Goal: Task Accomplishment & Management: Manage account settings

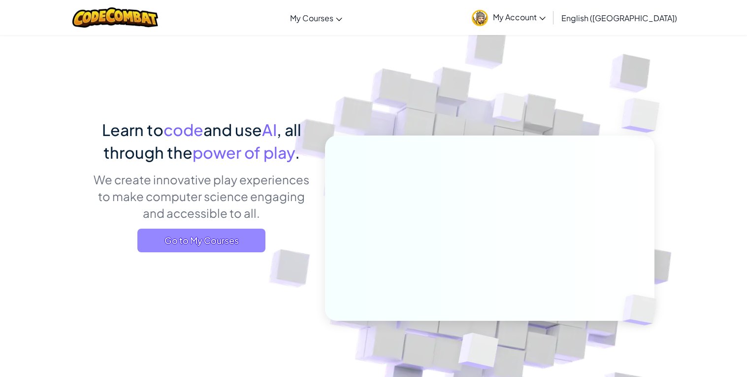
click at [242, 239] on span "Go to My Courses" at bounding box center [201, 241] width 128 height 24
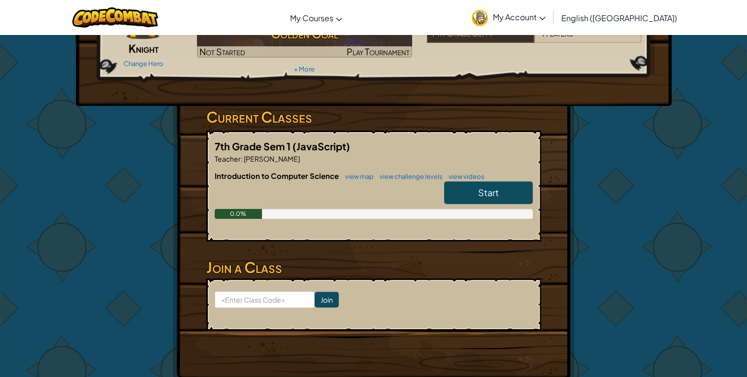
scroll to position [105, 0]
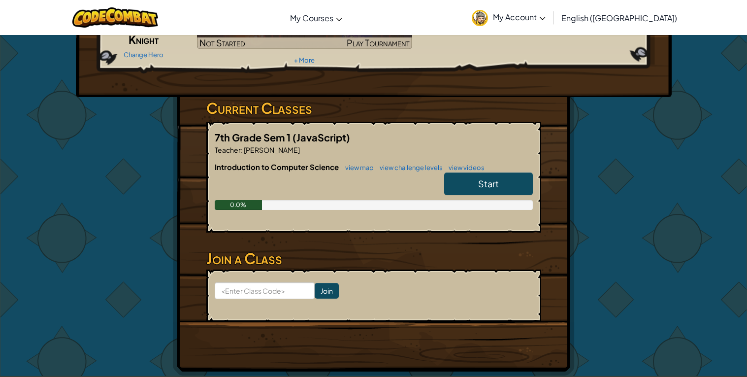
click at [482, 180] on span "Start" at bounding box center [488, 183] width 21 height 11
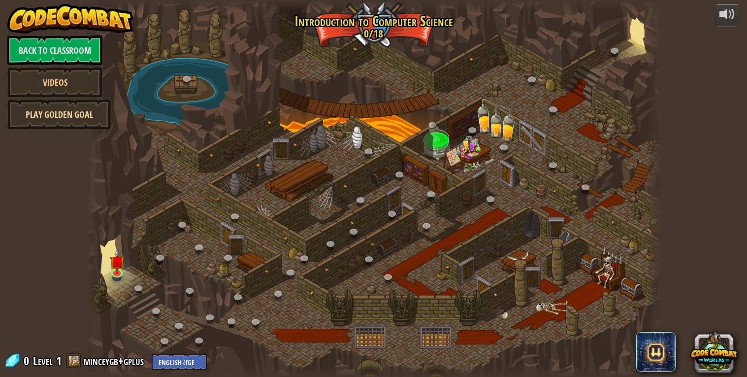
click at [87, 120] on link "Play Golden Goal" at bounding box center [58, 115] width 103 height 30
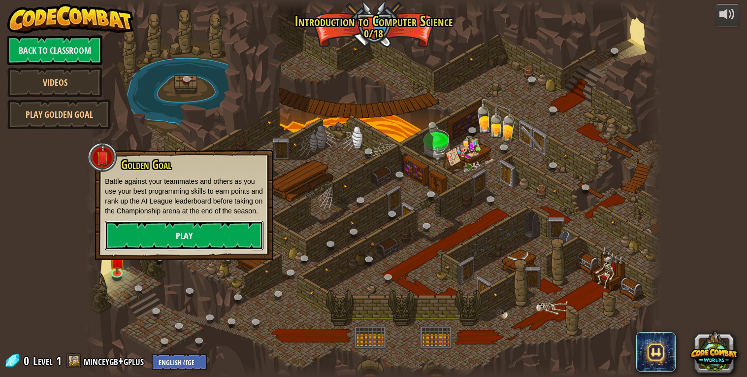
click at [158, 241] on link "Play" at bounding box center [184, 236] width 159 height 30
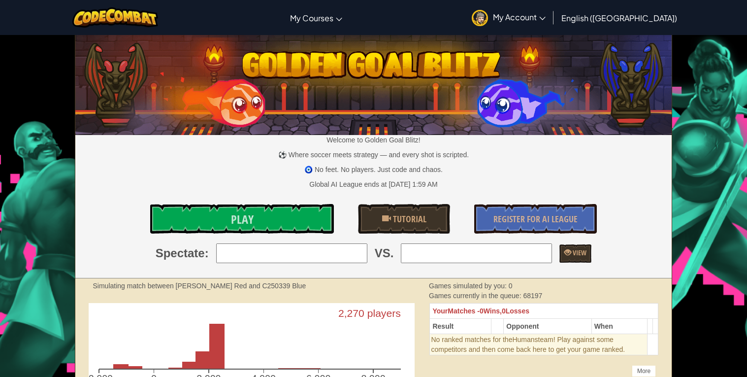
click at [226, 249] on input "search" at bounding box center [291, 253] width 151 height 20
type input "79: I HATE CLANKERS :3"
click at [494, 248] on input "search" at bounding box center [476, 253] width 151 height 20
type input "4: Ben"
click at [572, 252] on span at bounding box center [568, 252] width 7 height 7
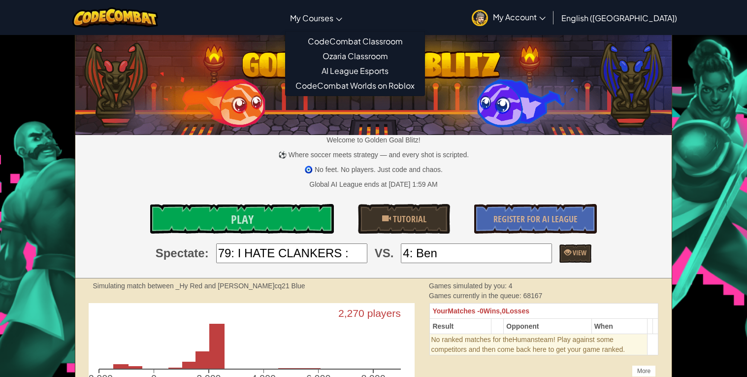
click at [347, 26] on link "My Courses" at bounding box center [316, 17] width 62 height 27
click at [334, 13] on span "My Courses" at bounding box center [311, 18] width 43 height 10
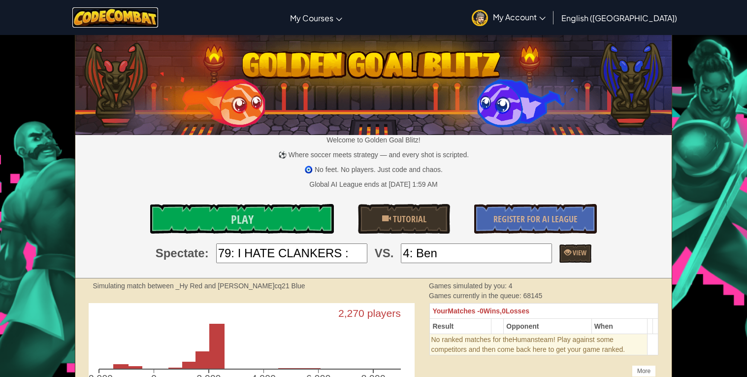
click at [138, 14] on img at bounding box center [115, 17] width 86 height 20
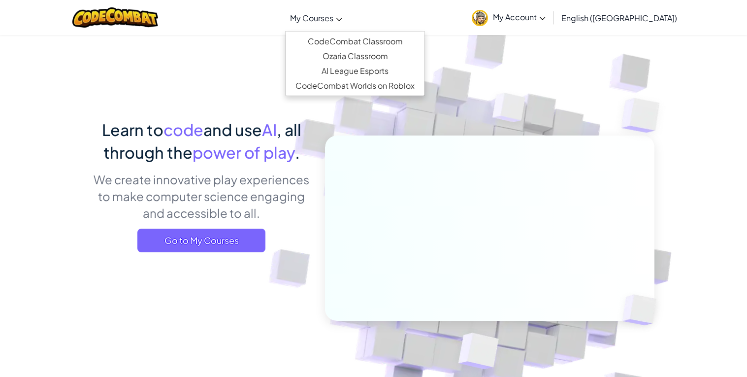
click at [334, 17] on span "My Courses" at bounding box center [311, 18] width 43 height 10
click at [342, 36] on link "CodeCombat Classroom" at bounding box center [355, 41] width 139 height 15
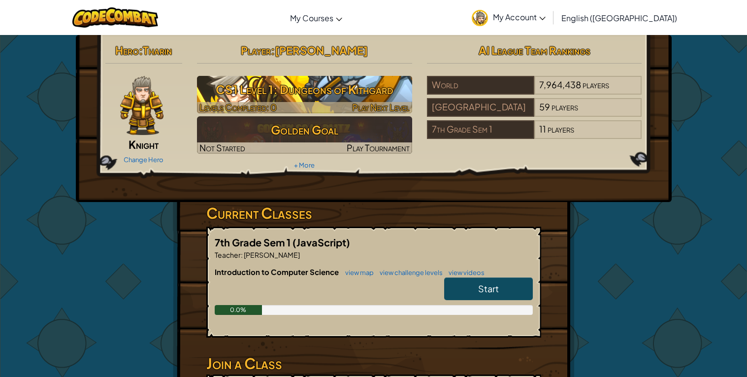
click at [321, 90] on h3 "CS1 Level 1: Dungeons of Kithgard" at bounding box center [304, 89] width 215 height 22
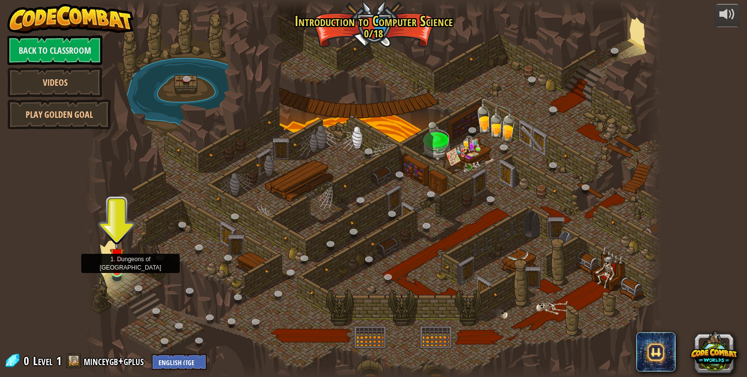
click at [116, 271] on img at bounding box center [117, 255] width 15 height 34
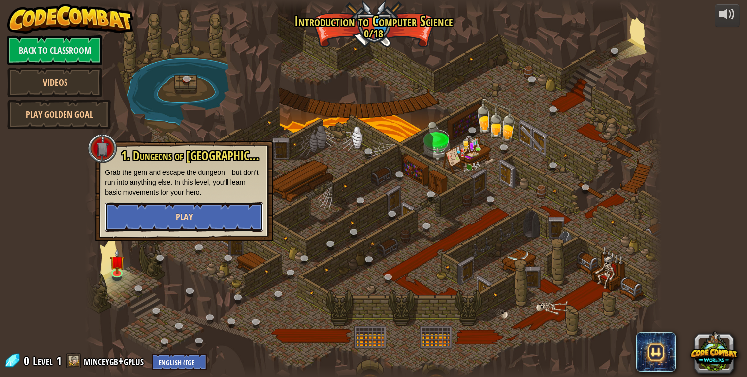
click at [150, 215] on button "Play" at bounding box center [184, 217] width 159 height 30
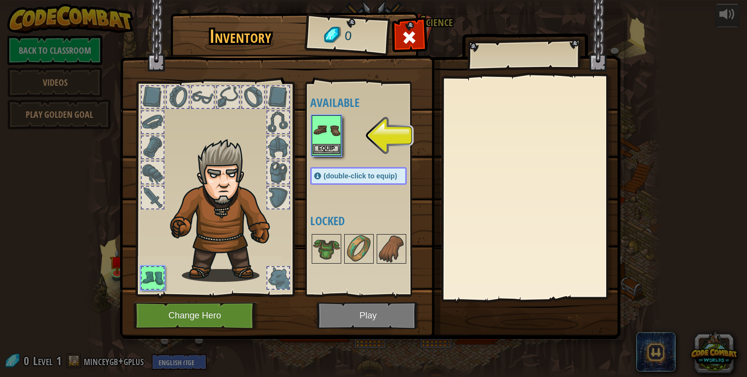
click at [333, 139] on img at bounding box center [327, 130] width 28 height 28
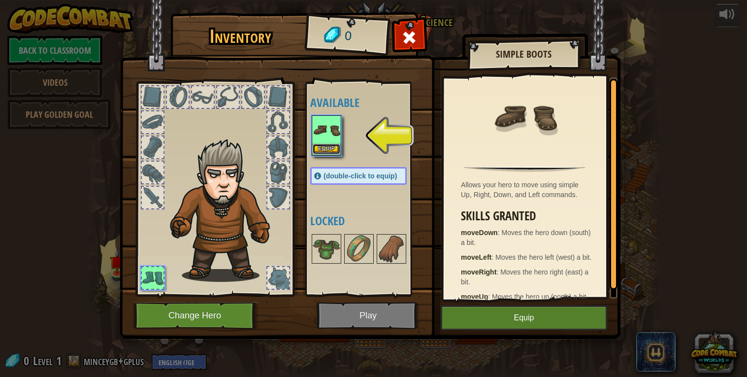
click at [322, 144] on button "Equip" at bounding box center [327, 149] width 28 height 10
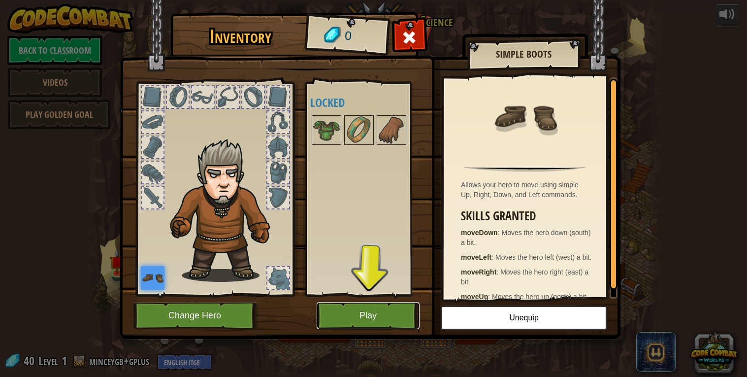
click at [358, 321] on button "Play" at bounding box center [368, 315] width 103 height 27
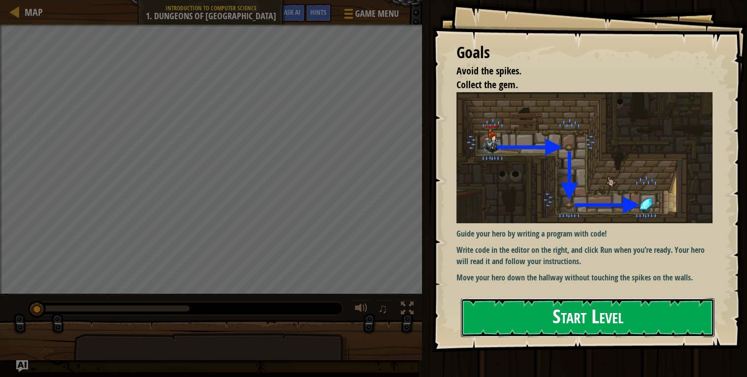
click at [539, 326] on button "Start Level" at bounding box center [588, 317] width 254 height 39
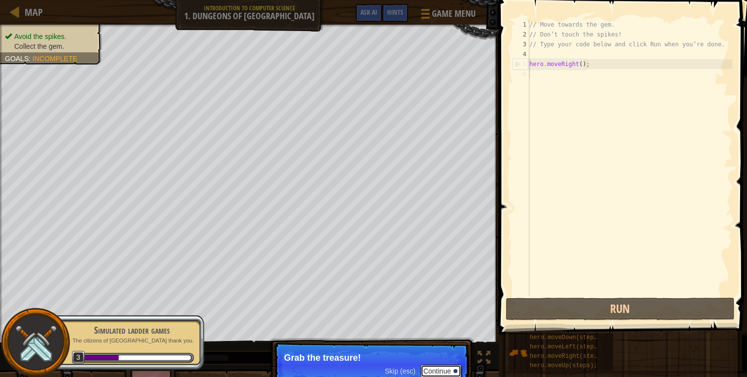
click at [436, 370] on button "Continue" at bounding box center [441, 371] width 41 height 13
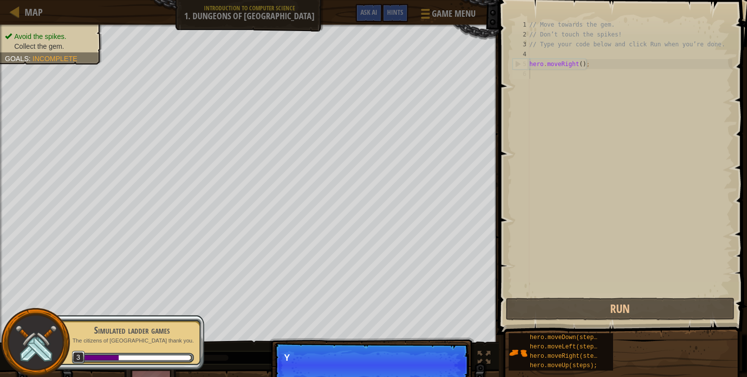
scroll to position [4, 0]
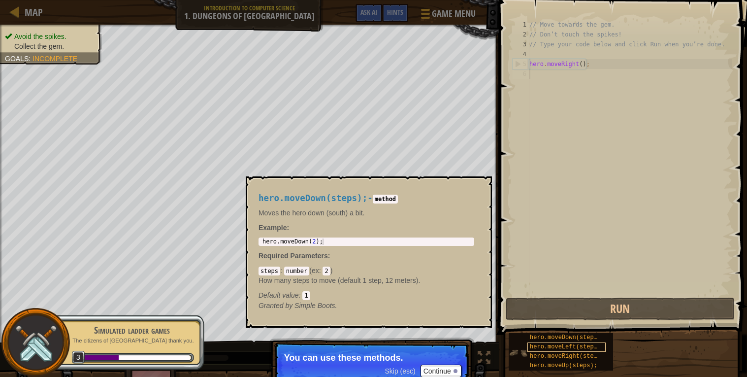
click at [532, 344] on span "hero.moveLeft(steps);" at bounding box center [567, 346] width 74 height 7
click at [520, 344] on img at bounding box center [518, 352] width 19 height 19
click at [630, 357] on div "hero.moveDown(steps); hero.moveLeft(steps); hero.moveRight(steps); hero.moveUp(…" at bounding box center [624, 352] width 232 height 38
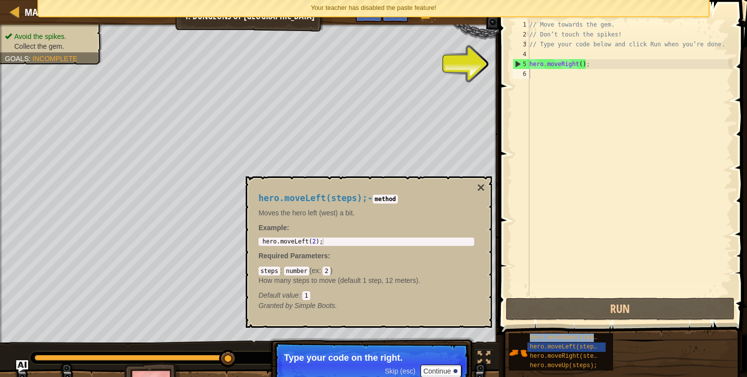
type textarea "hero.moveRight();"
click at [536, 64] on div "// Move towards the gem. // Don’t touch the spikes! // Type your code below and…" at bounding box center [630, 168] width 205 height 296
click at [551, 69] on div "// Move towards the gem. // Don’t touch the spikes! // Type your code below and…" at bounding box center [630, 168] width 205 height 296
click at [564, 63] on div "// Move towards the gem. // Don’t touch the spikes! // Type your code below and…" at bounding box center [630, 168] width 205 height 296
type textarea "hero.moveRight();"
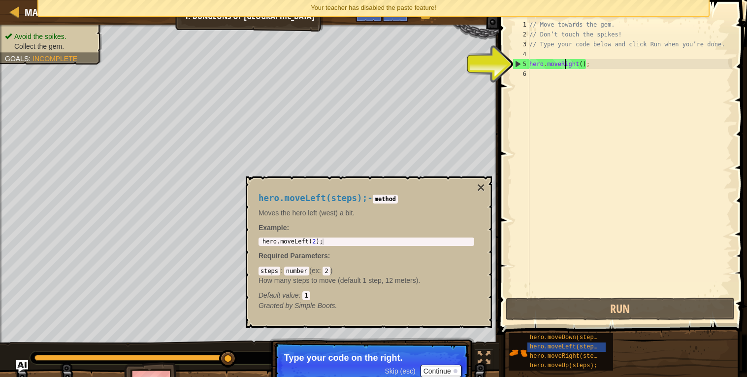
click at [582, 63] on div "// Move towards the gem. // Don’t touch the spikes! // Type your code below and…" at bounding box center [630, 168] width 205 height 296
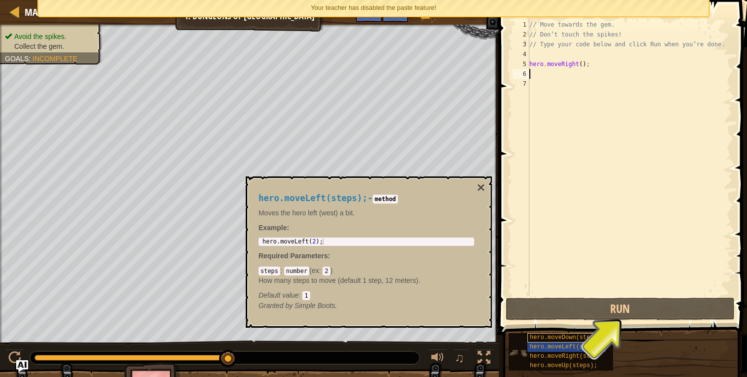
click at [555, 339] on span "hero.moveDown(steps);" at bounding box center [567, 337] width 74 height 7
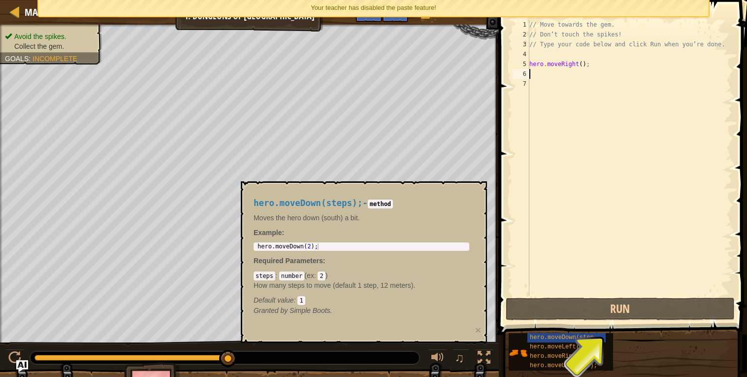
click at [537, 74] on div "// Move towards the gem. // Don’t touch the spikes! // Type your code below and…" at bounding box center [630, 168] width 205 height 296
click at [536, 81] on div "// Move towards the gem. // Don’t touch the spikes! // Type your code below and…" at bounding box center [630, 168] width 205 height 296
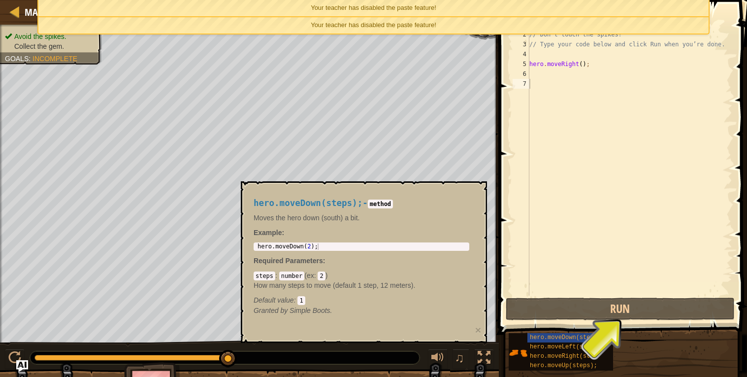
drag, startPoint x: 539, startPoint y: 337, endPoint x: 541, endPoint y: 81, distance: 256.7
click at [541, 81] on div "Hints Videos 1 2 3 4 5 6 7 // Move towards the gem. // Don’t touch the spikes! …" at bounding box center [621, 186] width 251 height 372
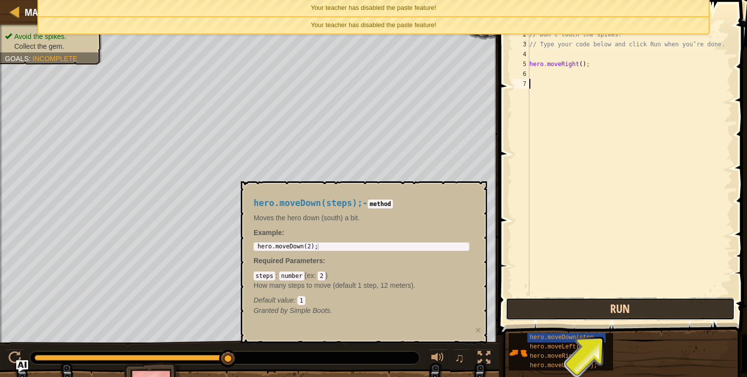
click at [588, 306] on button "Run" at bounding box center [621, 309] width 230 height 23
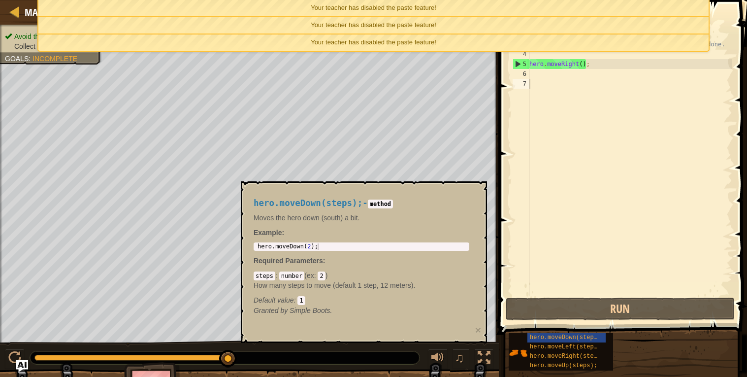
click at [540, 81] on div "// Move towards the gem. // Don’t touch the spikes! // Type your code below and…" at bounding box center [630, 168] width 205 height 296
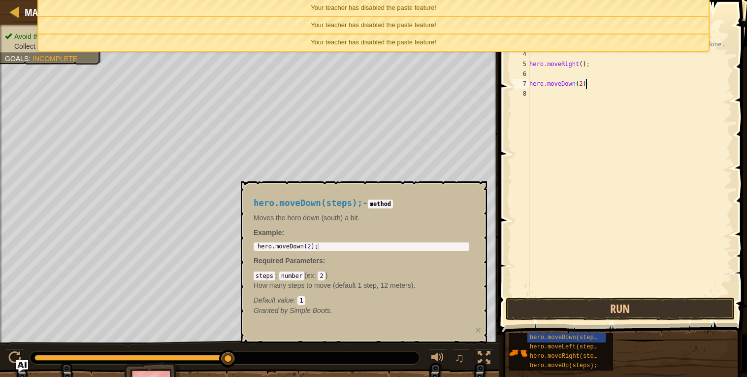
scroll to position [4, 4]
click at [594, 303] on button "Run" at bounding box center [621, 309] width 230 height 23
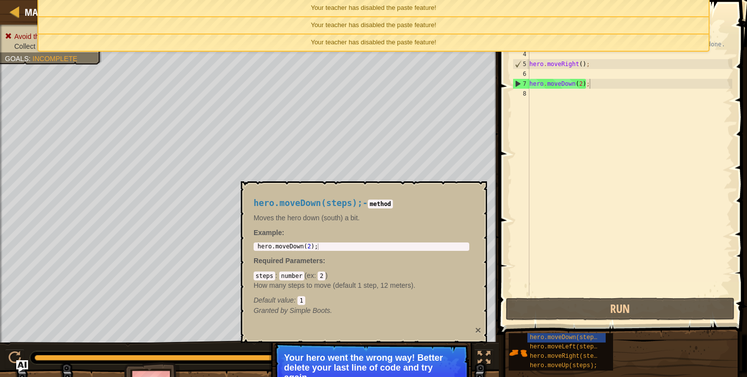
click at [479, 328] on button "×" at bounding box center [478, 330] width 6 height 10
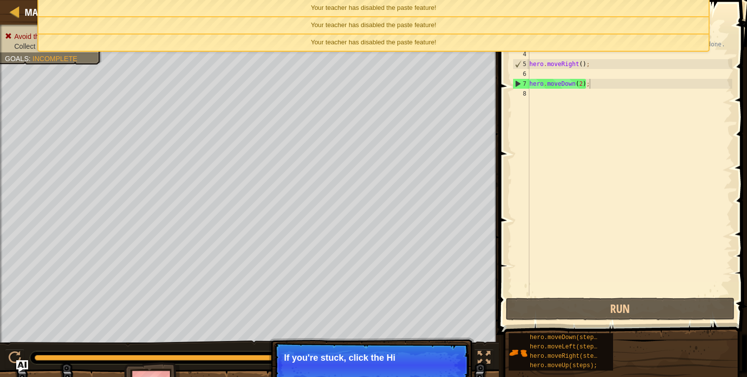
click at [583, 81] on div "// Move towards the gem. // Don’t touch the spikes! // Type your code below and…" at bounding box center [630, 168] width 205 height 296
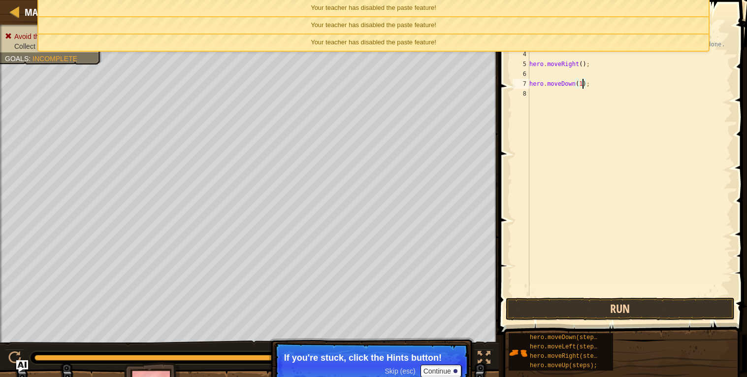
type textarea "hero.moveDown(1);"
click at [610, 310] on button "Run" at bounding box center [621, 309] width 230 height 23
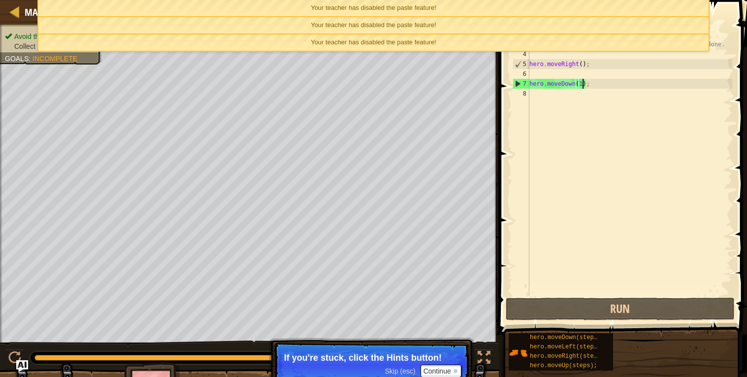
click at [397, 376] on div "Skip (esc) Continue" at bounding box center [423, 371] width 76 height 13
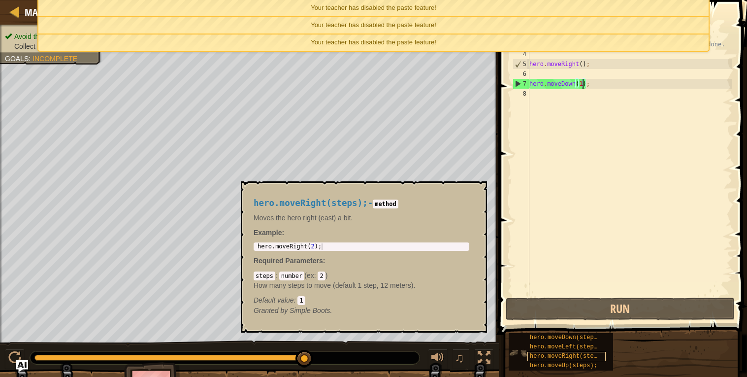
click at [539, 357] on span "hero.moveRight(steps);" at bounding box center [569, 356] width 78 height 7
click at [539, 99] on div "// Move towards the gem. // Don’t touch the spikes! // Type your code below and…" at bounding box center [630, 168] width 205 height 296
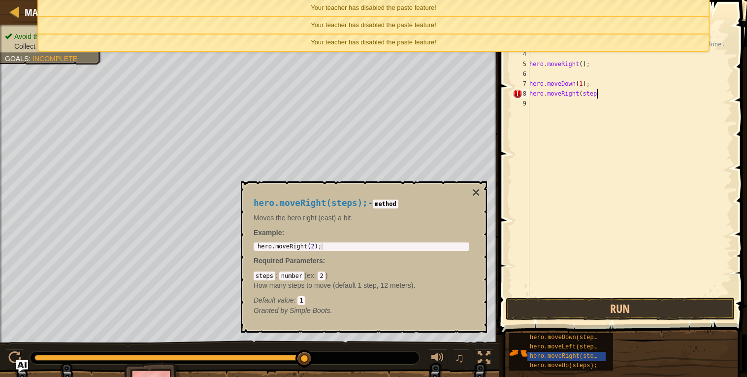
scroll to position [4, 5]
type textarea "hero.moveRight(steps);"
click at [582, 318] on button "Run" at bounding box center [621, 309] width 230 height 23
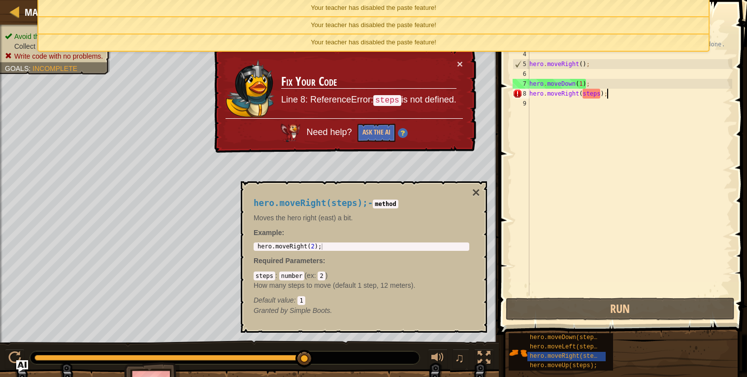
click at [456, 64] on td "Fix Your Code Line 8: ReferenceError: steps is not defined." at bounding box center [369, 89] width 176 height 60
click at [16, 13] on div at bounding box center [15, 11] width 12 height 12
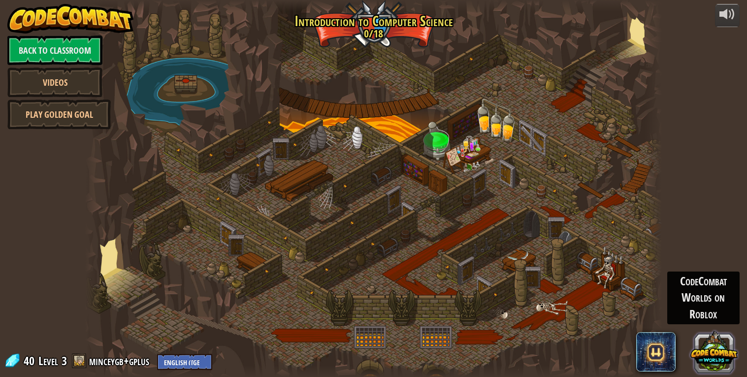
click at [712, 365] on button at bounding box center [714, 351] width 47 height 47
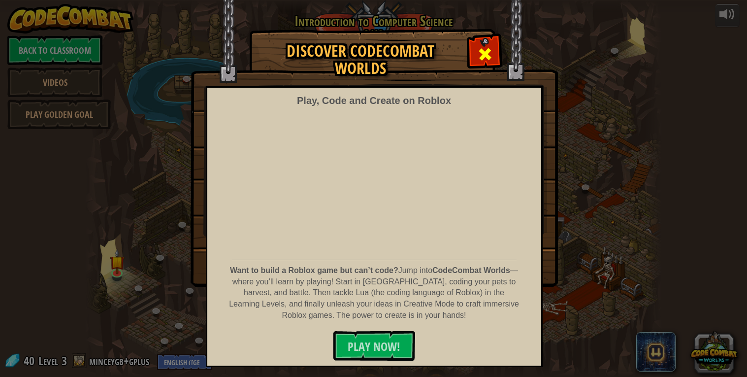
click at [487, 49] on span at bounding box center [485, 54] width 16 height 16
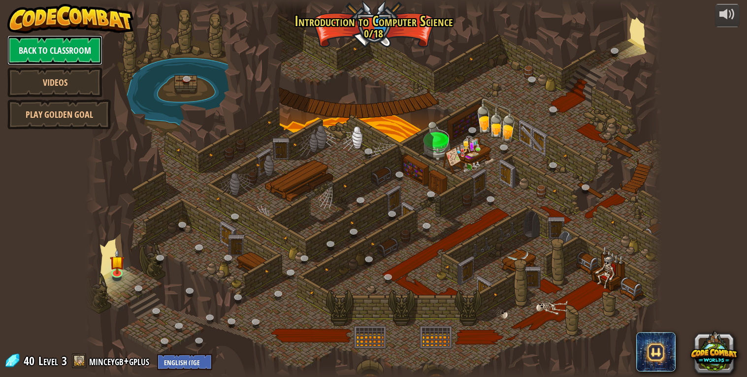
click at [56, 52] on link "Back to Classroom" at bounding box center [54, 50] width 95 height 30
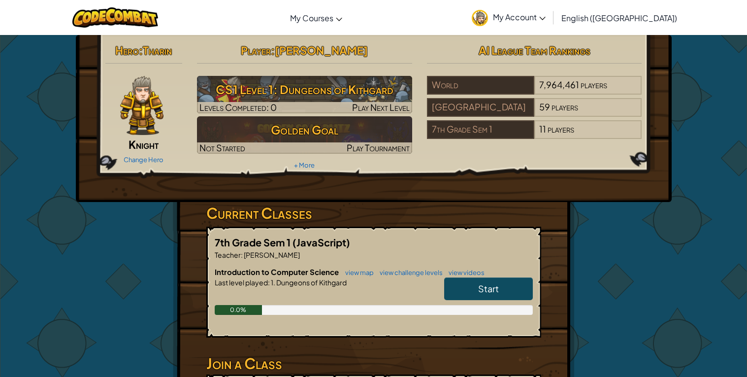
click at [455, 296] on link "Start" at bounding box center [488, 288] width 89 height 23
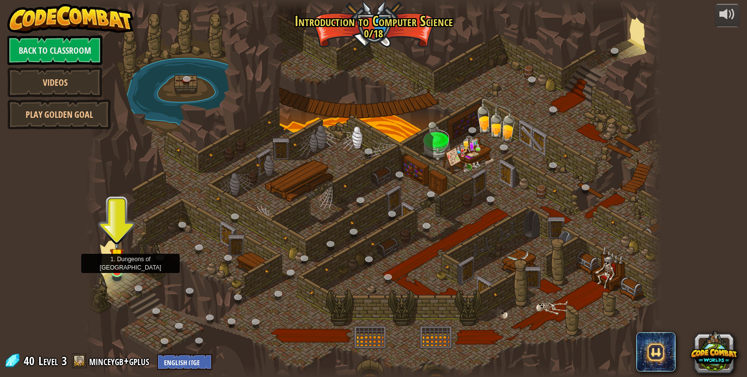
click at [119, 268] on img at bounding box center [117, 255] width 15 height 34
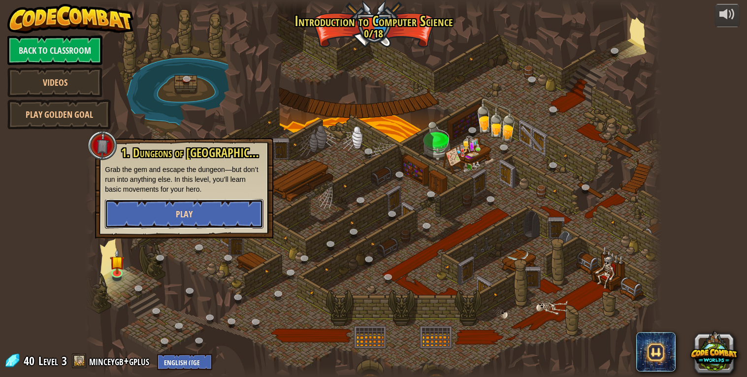
click at [187, 216] on span "Play" at bounding box center [184, 214] width 17 height 12
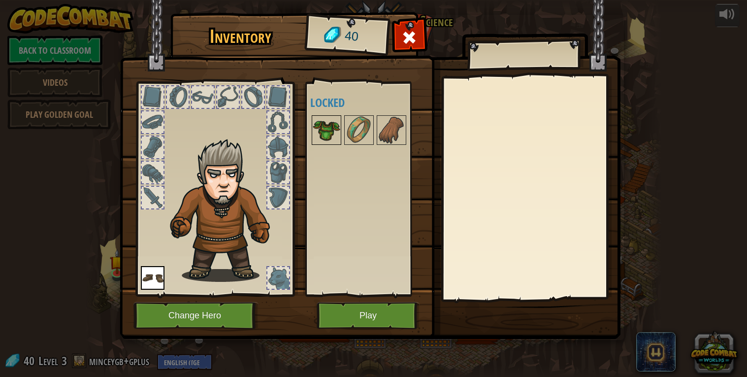
click at [334, 133] on img at bounding box center [327, 130] width 28 height 28
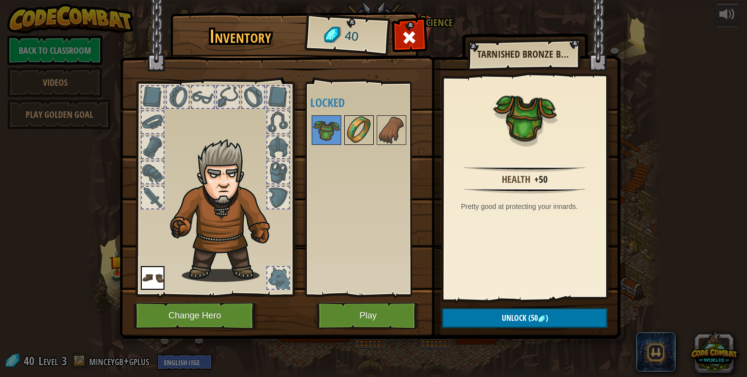
click at [357, 135] on img at bounding box center [359, 130] width 28 height 28
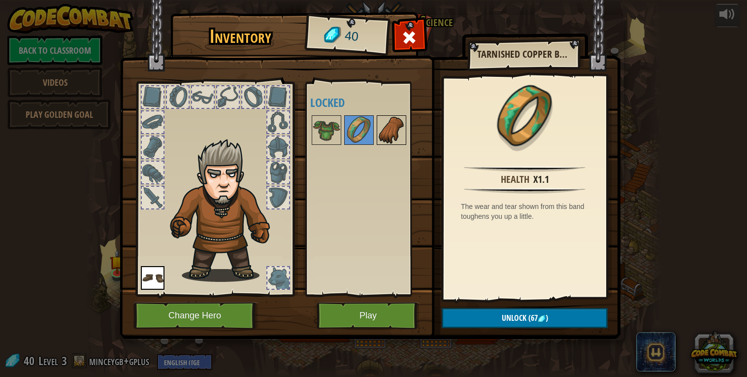
click at [394, 136] on img at bounding box center [392, 130] width 28 height 28
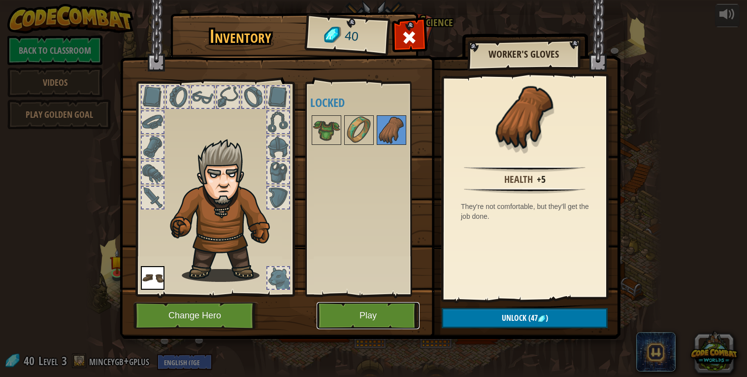
click at [372, 324] on button "Play" at bounding box center [368, 315] width 103 height 27
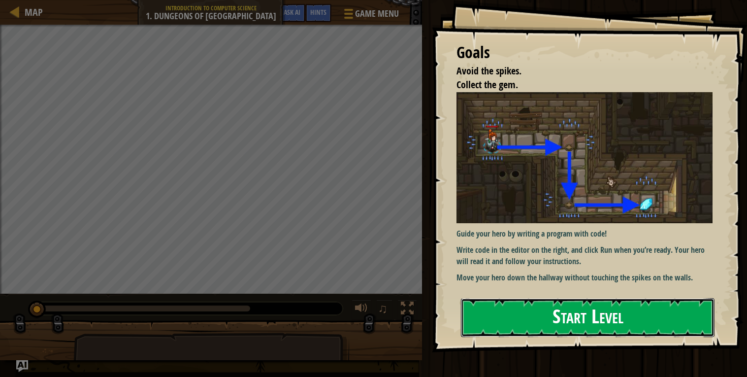
click at [496, 315] on button "Start Level" at bounding box center [588, 317] width 254 height 39
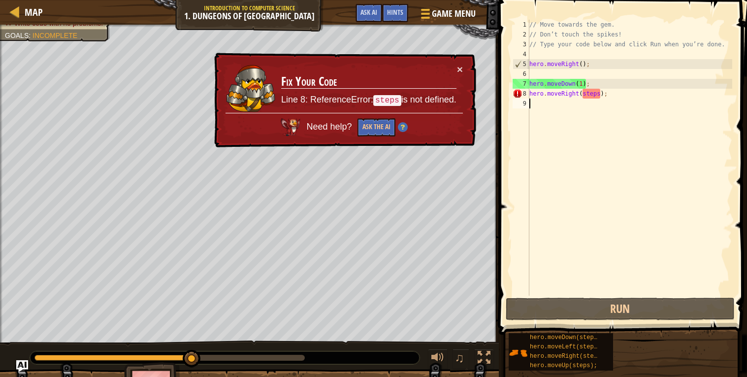
click at [599, 96] on div "// Move towards the gem. // Don’t touch the spikes! // Type your code below and…" at bounding box center [630, 168] width 205 height 296
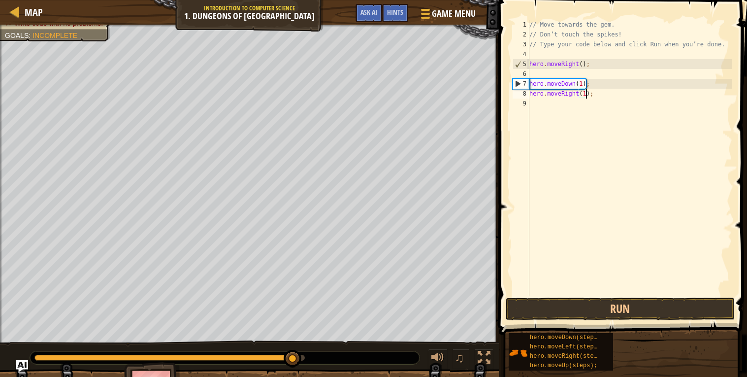
scroll to position [4, 4]
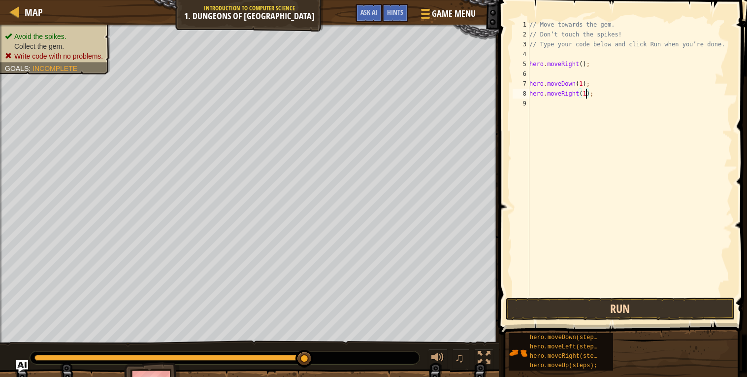
type textarea "hero.moveRight(1);"
click at [598, 309] on button "Run" at bounding box center [621, 309] width 230 height 23
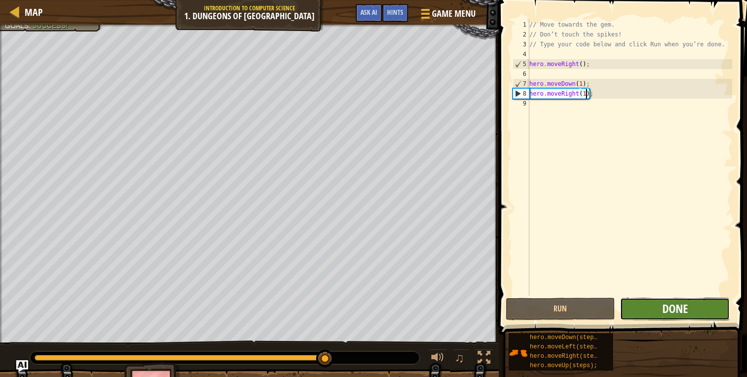
click at [673, 311] on span "Done" at bounding box center [676, 309] width 26 height 16
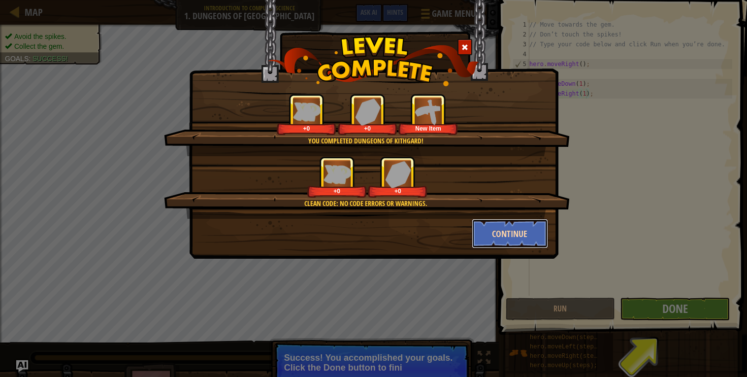
click at [486, 229] on button "Continue" at bounding box center [510, 234] width 76 height 30
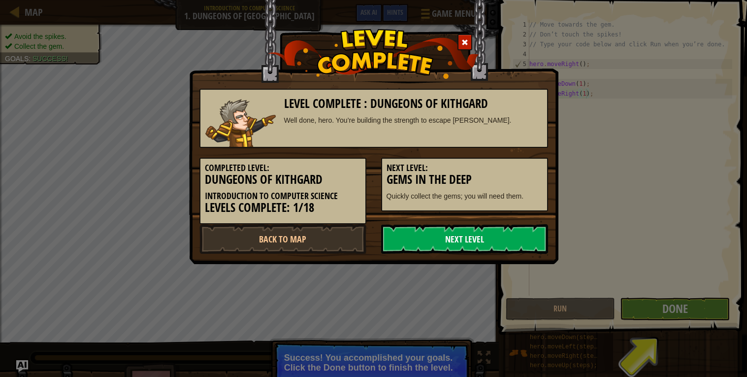
click at [514, 239] on link "Next Level" at bounding box center [464, 239] width 167 height 30
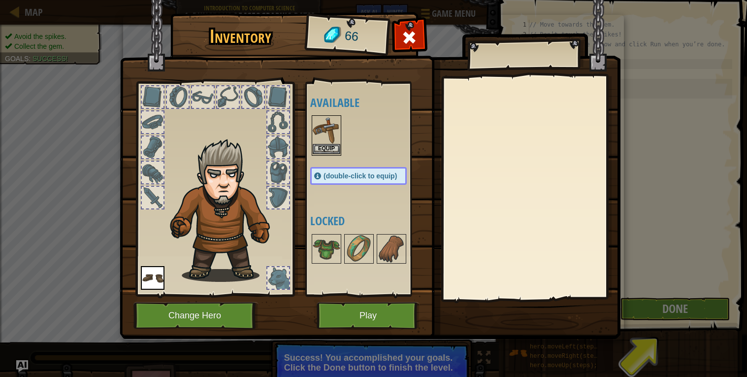
click at [325, 134] on img at bounding box center [327, 130] width 28 height 28
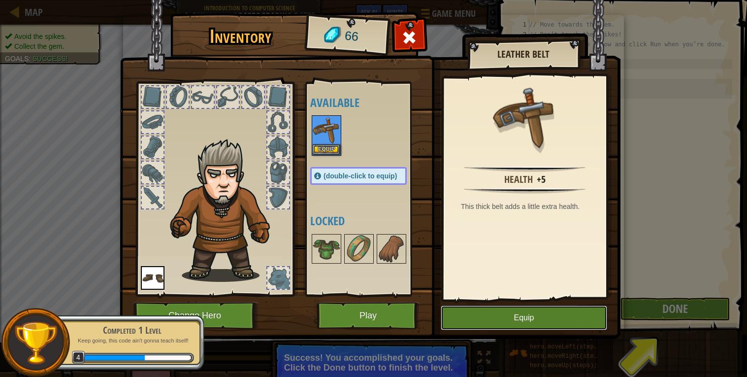
click at [484, 320] on button "Equip" at bounding box center [524, 317] width 167 height 25
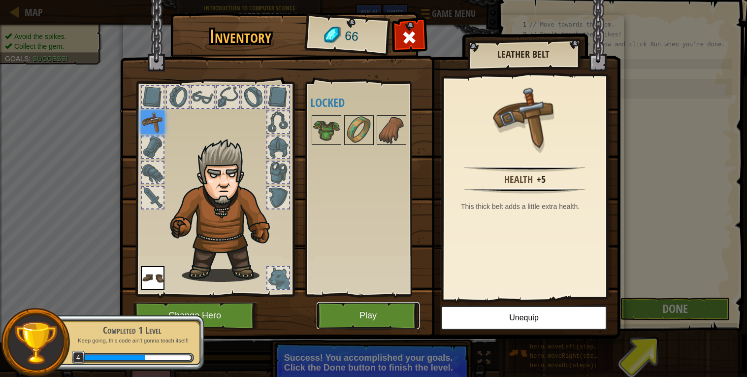
click at [389, 320] on button "Play" at bounding box center [368, 315] width 103 height 27
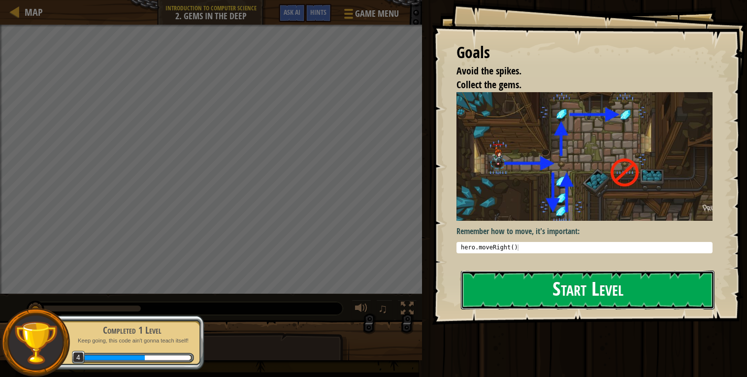
click at [506, 270] on button "Start Level" at bounding box center [588, 289] width 254 height 39
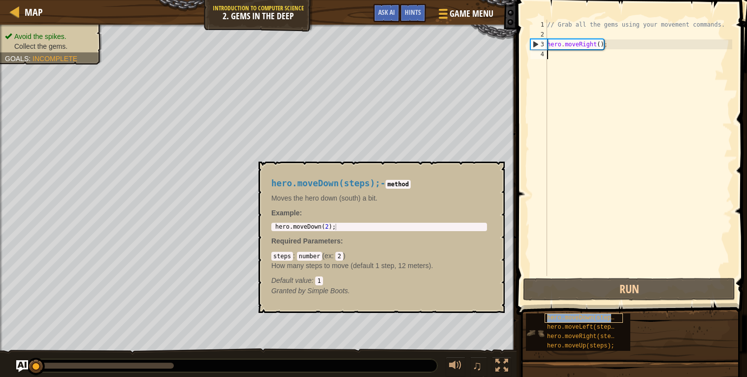
click at [584, 318] on span "hero.moveDown(steps);" at bounding box center [584, 317] width 74 height 7
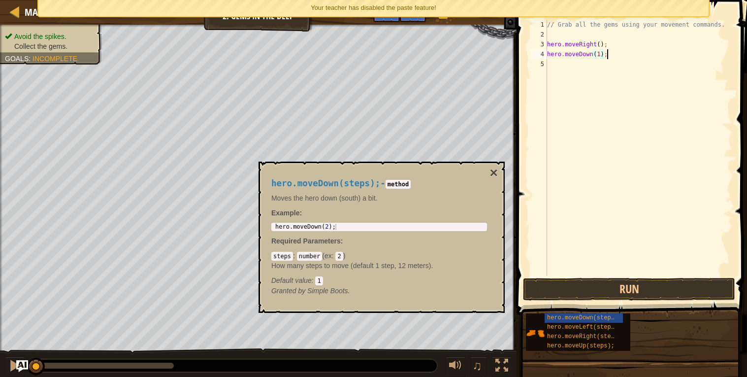
scroll to position [4, 4]
type textarea "hero.moveDown(1);"
click at [634, 293] on button "Run" at bounding box center [629, 289] width 212 height 23
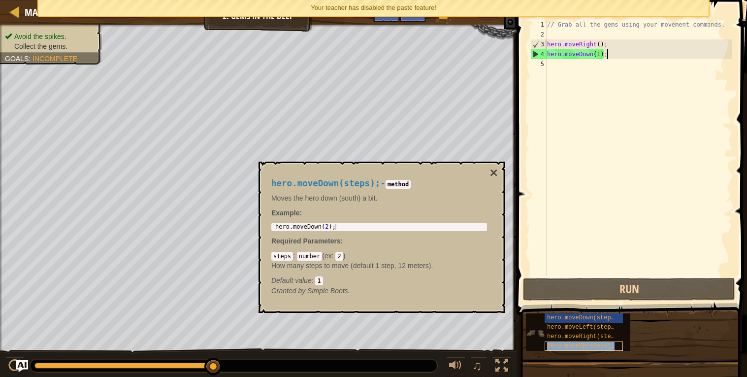
click at [581, 344] on span "hero.moveUp(steps);" at bounding box center [580, 345] width 67 height 7
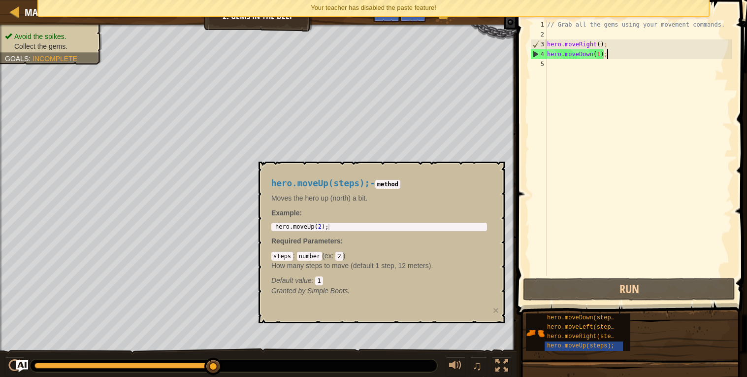
click at [562, 67] on div "// Grab all the gems using your movement commands. hero . moveRight ( ) ; hero …" at bounding box center [638, 158] width 187 height 276
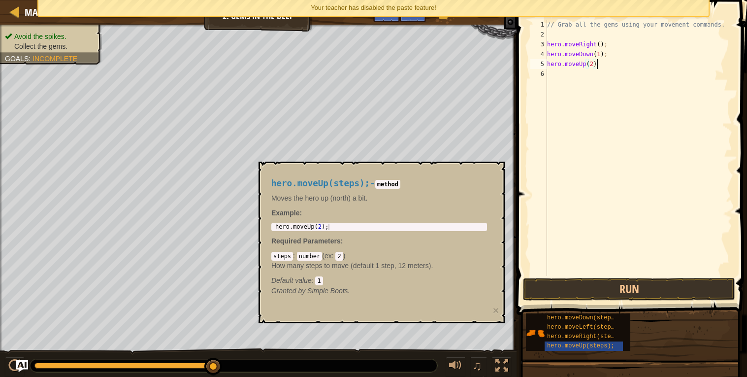
scroll to position [4, 3]
type textarea "hero.moveUp(2);"
click at [617, 285] on button "Run" at bounding box center [629, 289] width 212 height 23
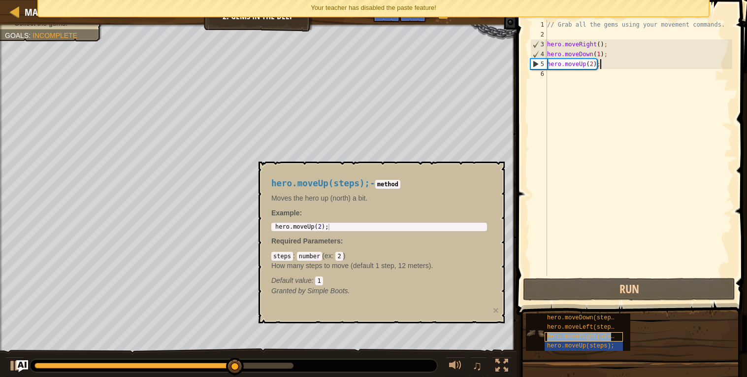
click at [572, 335] on span "hero.moveRight(steps);" at bounding box center [586, 336] width 78 height 7
click at [561, 78] on div "// Grab all the gems using your movement commands. hero . moveRight ( ) ; hero …" at bounding box center [638, 158] width 187 height 276
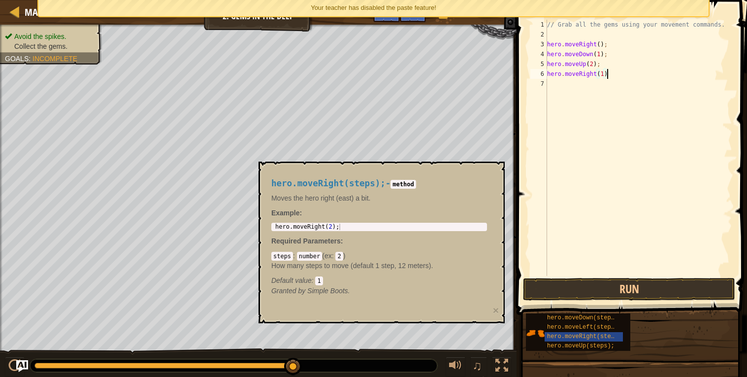
type textarea "hero.moveRight(1);"
click at [597, 298] on button "Run" at bounding box center [629, 289] width 212 height 23
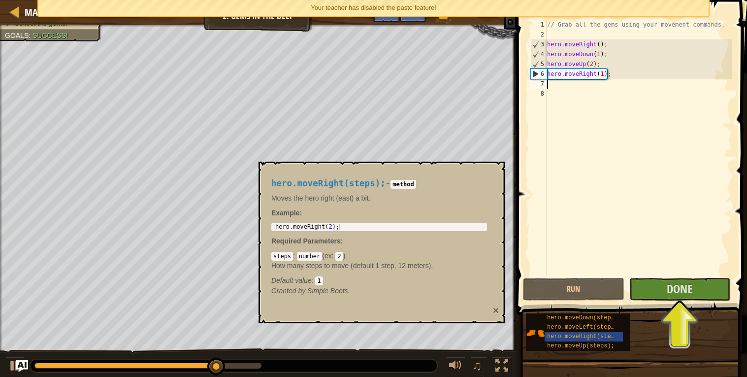
click at [495, 311] on button "×" at bounding box center [496, 310] width 6 height 10
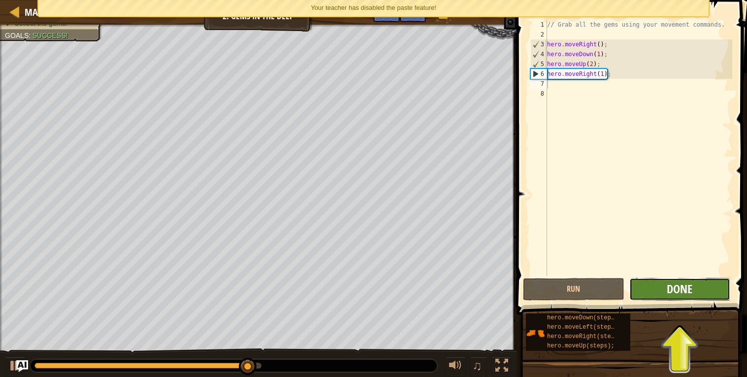
click at [672, 290] on span "Done" at bounding box center [680, 289] width 26 height 16
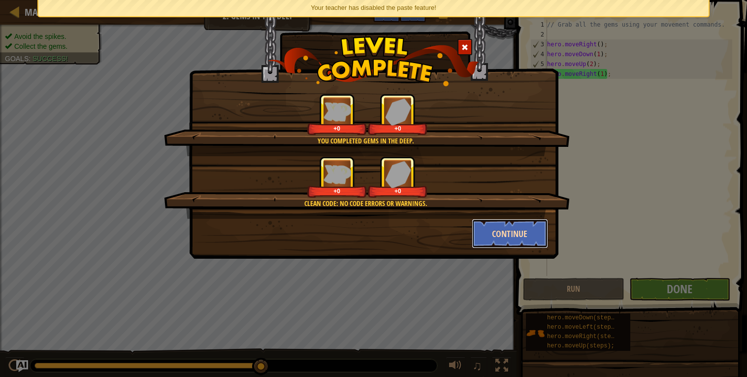
click at [514, 234] on button "Continue" at bounding box center [510, 234] width 76 height 30
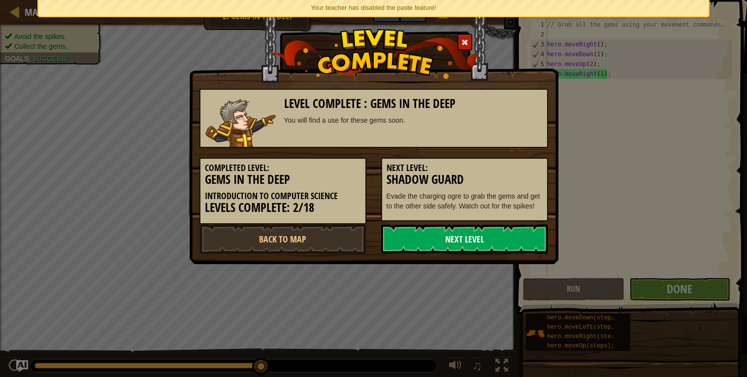
click at [514, 234] on link "Next Level" at bounding box center [464, 239] width 167 height 30
click at [515, 236] on link "Next Level" at bounding box center [464, 239] width 167 height 30
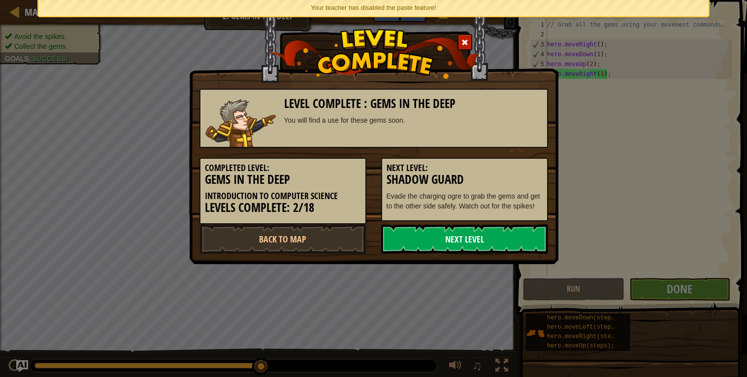
click at [515, 236] on link "Next Level" at bounding box center [464, 239] width 167 height 30
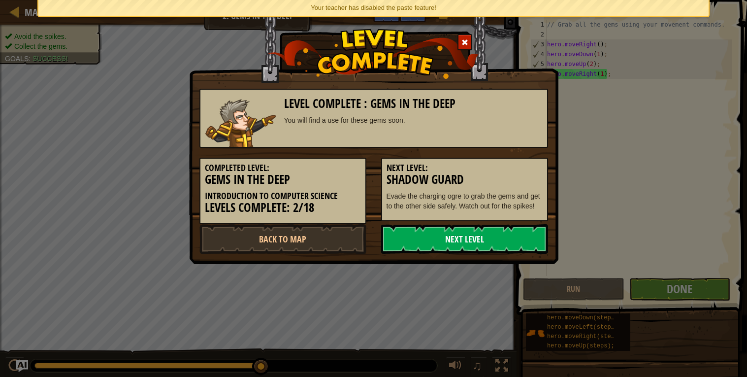
click at [515, 236] on link "Next Level" at bounding box center [464, 239] width 167 height 30
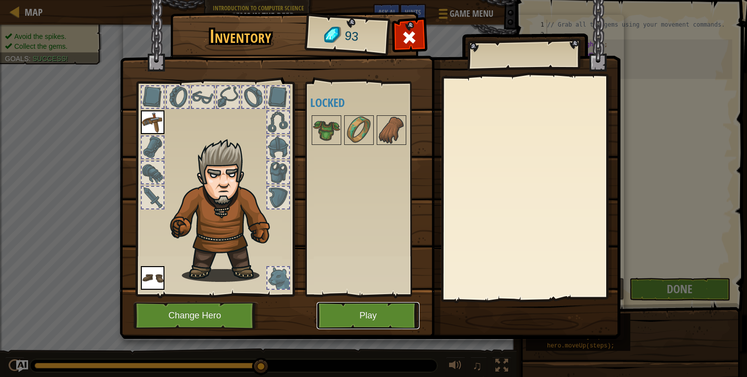
click at [362, 310] on button "Play" at bounding box center [368, 315] width 103 height 27
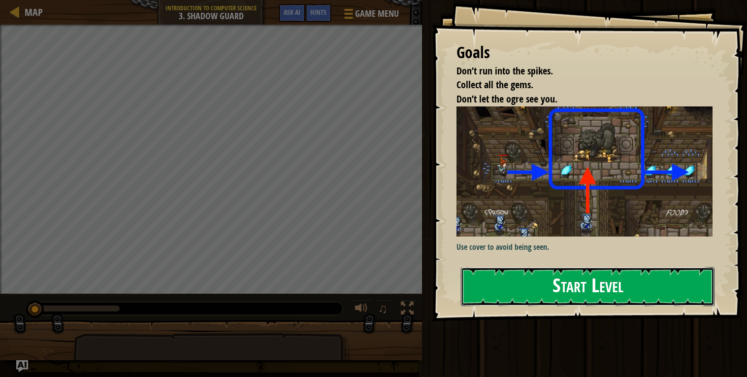
click at [478, 278] on button "Start Level" at bounding box center [588, 286] width 254 height 39
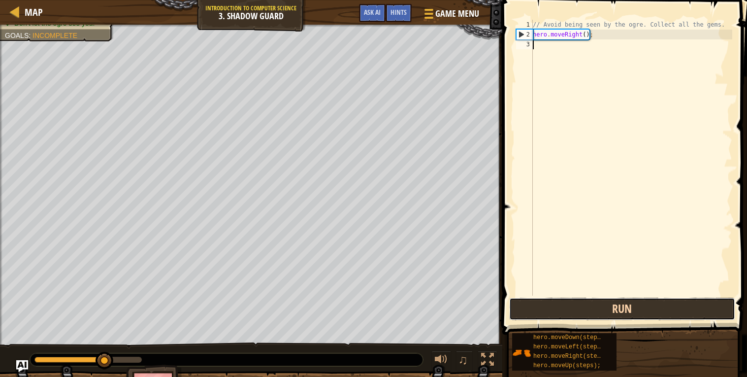
click at [548, 314] on button "Run" at bounding box center [622, 309] width 226 height 23
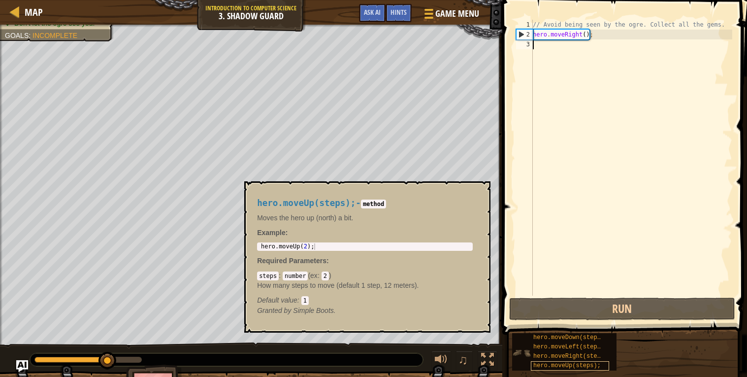
click at [553, 366] on span "hero.moveUp(steps);" at bounding box center [567, 365] width 67 height 7
click at [540, 59] on div "// Avoid being seen by the ogre. Collect all the gems. hero . moveRight ( ) ;" at bounding box center [632, 168] width 202 height 296
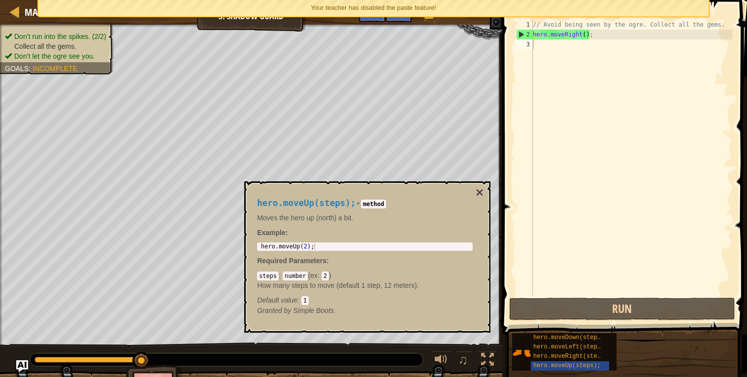
click at [585, 51] on div "// Avoid being seen by the ogre. Collect all the gems. hero . moveRight ( ) ;" at bounding box center [632, 168] width 202 height 296
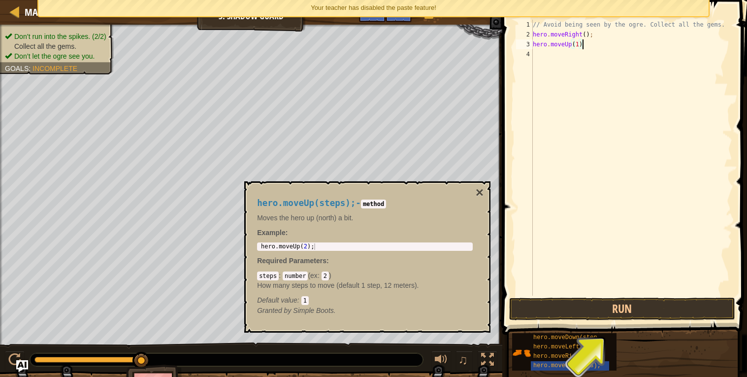
scroll to position [4, 3]
type textarea "hero.moveUp(1);"
click at [544, 356] on span "hero.moveRight(steps);" at bounding box center [573, 356] width 78 height 7
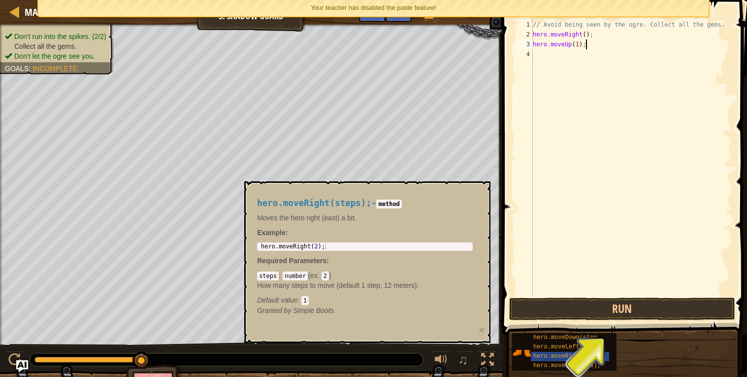
click at [539, 62] on div "// Avoid being seen by the ogre. Collect all the gems. hero . moveRight ( ) ; h…" at bounding box center [632, 168] width 202 height 296
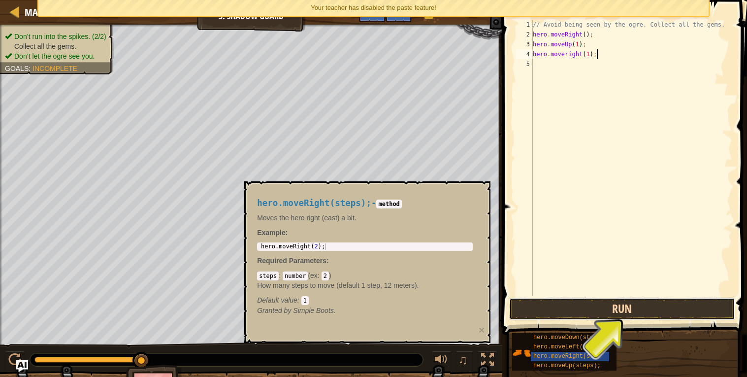
click at [586, 301] on button "Run" at bounding box center [622, 309] width 226 height 23
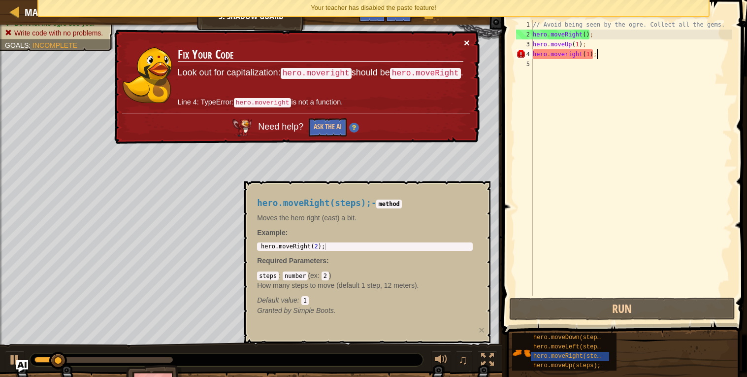
click at [468, 42] on button "×" at bounding box center [467, 42] width 6 height 10
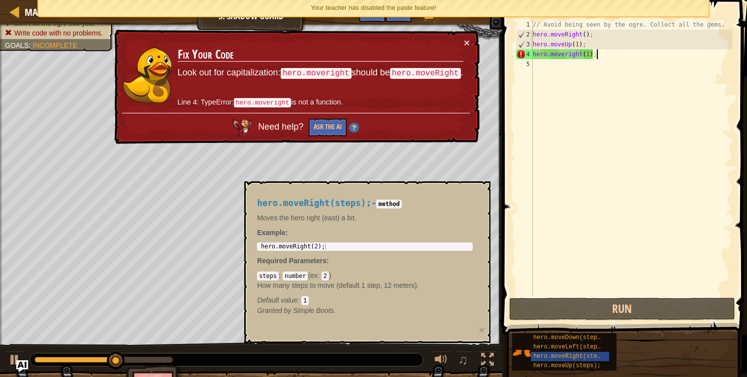
click at [569, 56] on div "// Avoid being seen by the ogre. Collect all the gems. hero . moveRight ( ) ; h…" at bounding box center [632, 168] width 202 height 296
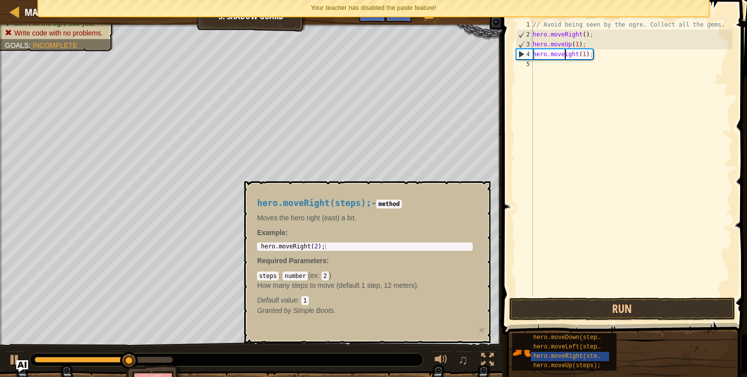
scroll to position [4, 2]
type textarea "hero.moveRight(1);"
click at [589, 314] on button "Run" at bounding box center [622, 309] width 226 height 23
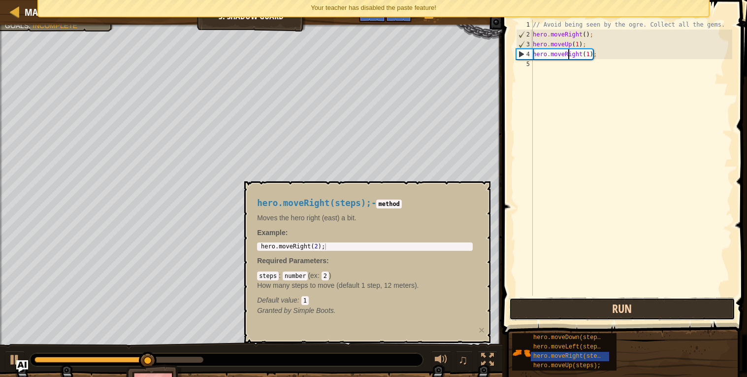
click at [578, 304] on button "Run" at bounding box center [622, 309] width 226 height 23
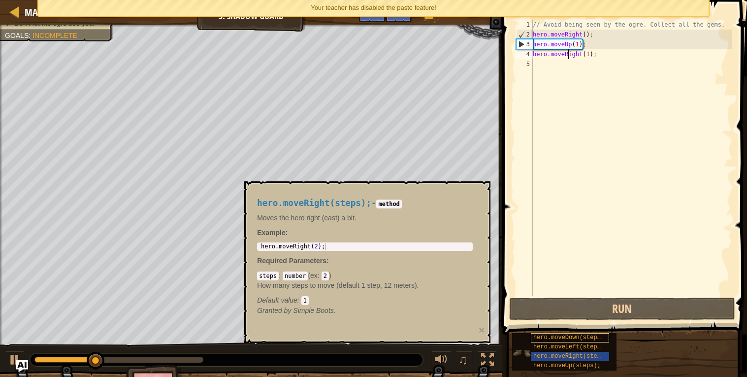
click at [552, 338] on span "hero.moveDown(steps);" at bounding box center [571, 337] width 74 height 7
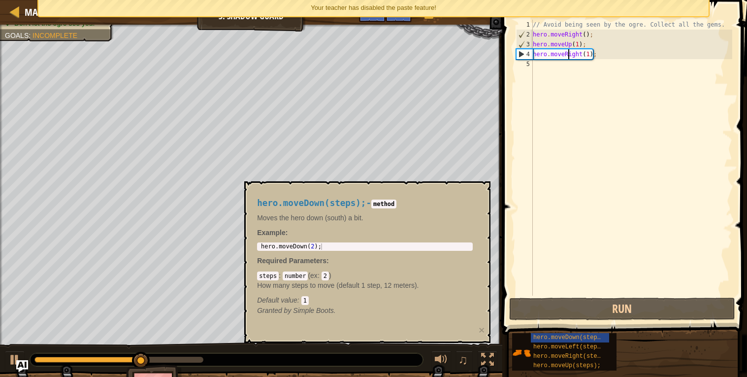
click at [541, 68] on div "// Avoid being seen by the ogre. Collect all the gems. hero . moveRight ( ) ; h…" at bounding box center [632, 168] width 202 height 296
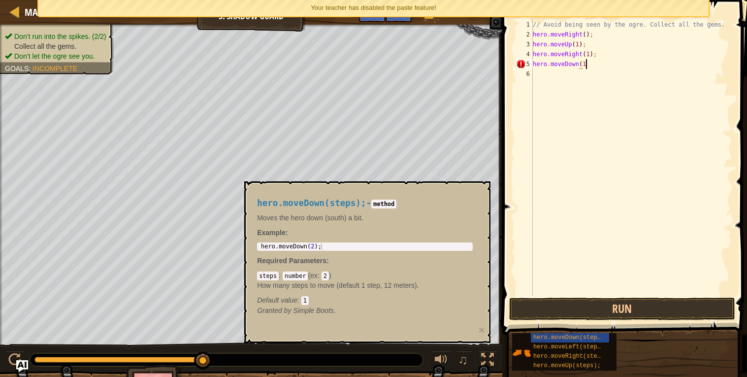
scroll to position [4, 3]
type textarea "hero.moveDown(1);"
click at [479, 333] on button "×" at bounding box center [482, 330] width 6 height 10
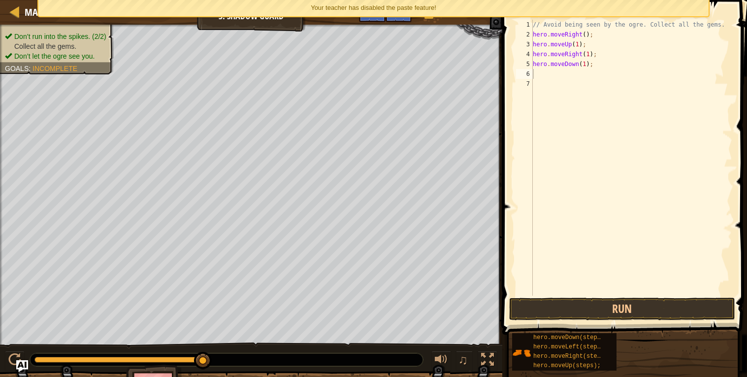
click at [551, 76] on div "// Avoid being seen by the ogre. Collect all the gems. hero . moveRight ( ) ; h…" at bounding box center [632, 168] width 202 height 296
type textarea "hero.moveRight(2);"
click at [575, 305] on button "Run" at bounding box center [622, 309] width 226 height 23
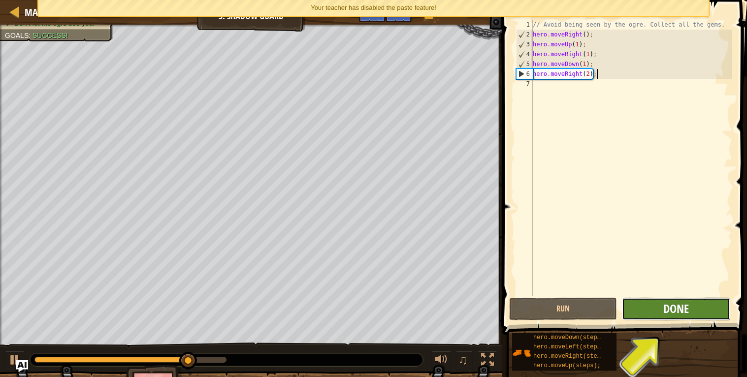
click at [683, 312] on span "Done" at bounding box center [677, 309] width 26 height 16
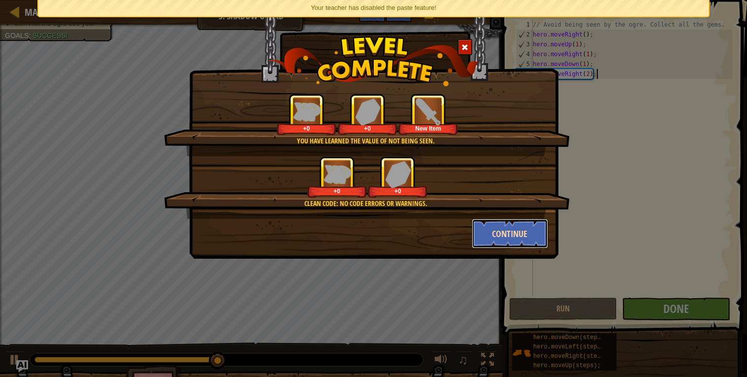
click at [509, 231] on button "Continue" at bounding box center [510, 234] width 76 height 30
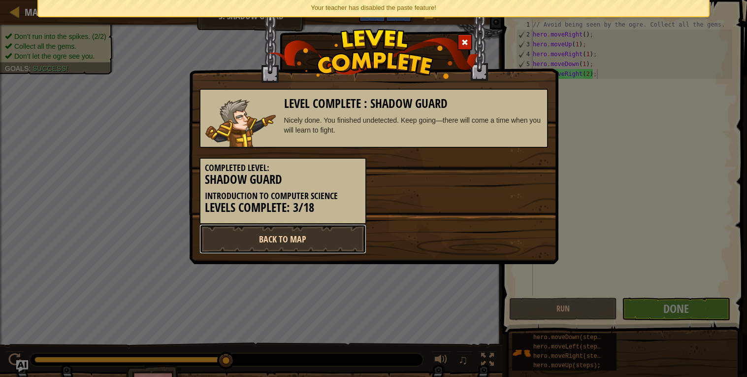
click at [315, 245] on link "Back to Map" at bounding box center [283, 239] width 167 height 30
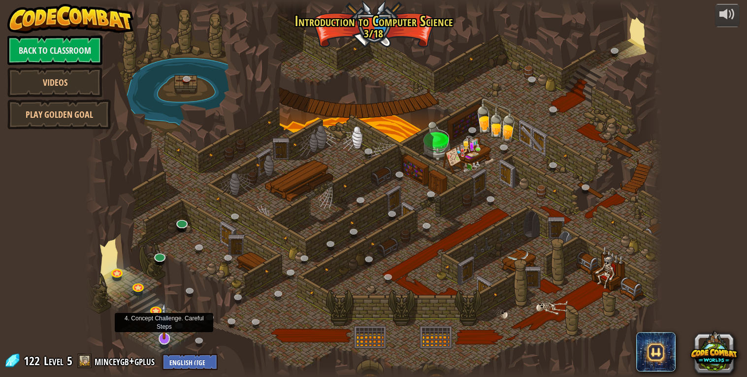
click at [164, 330] on img at bounding box center [164, 321] width 16 height 37
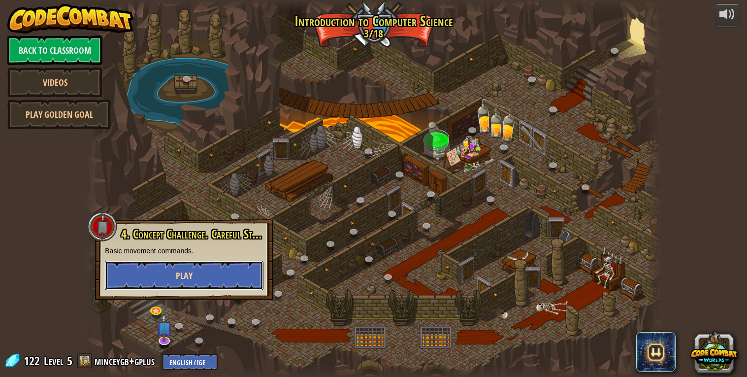
click at [168, 278] on button "Play" at bounding box center [184, 276] width 159 height 30
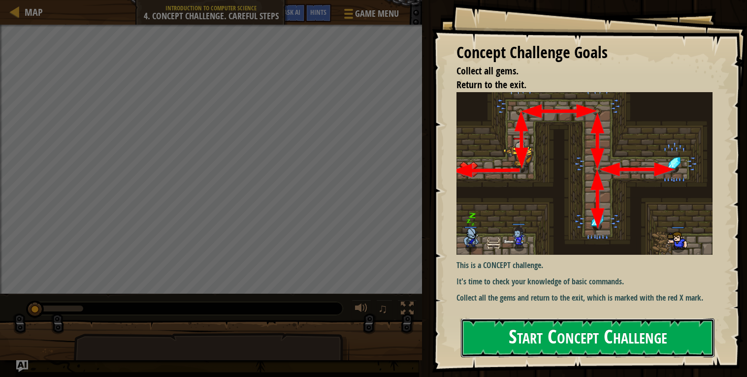
click at [511, 346] on button "Start Concept Challenge" at bounding box center [588, 337] width 254 height 39
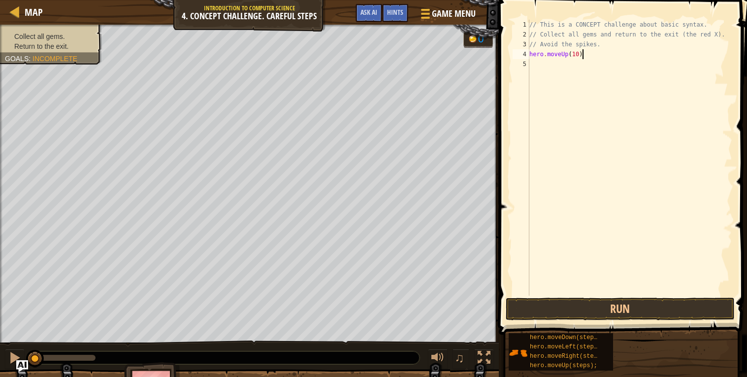
scroll to position [4, 3]
click at [576, 314] on button "Run" at bounding box center [621, 309] width 230 height 23
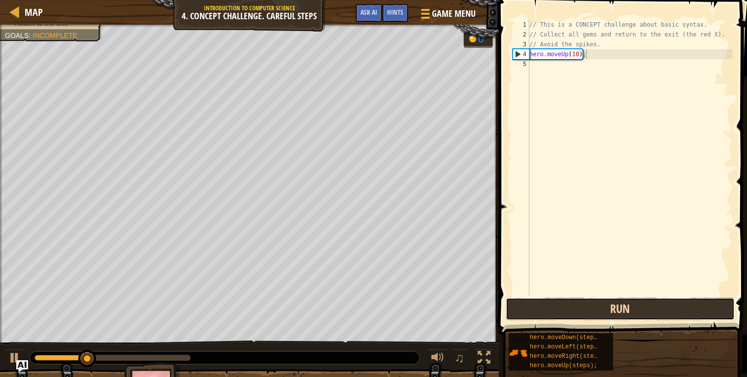
click at [596, 314] on button "Run" at bounding box center [621, 309] width 230 height 23
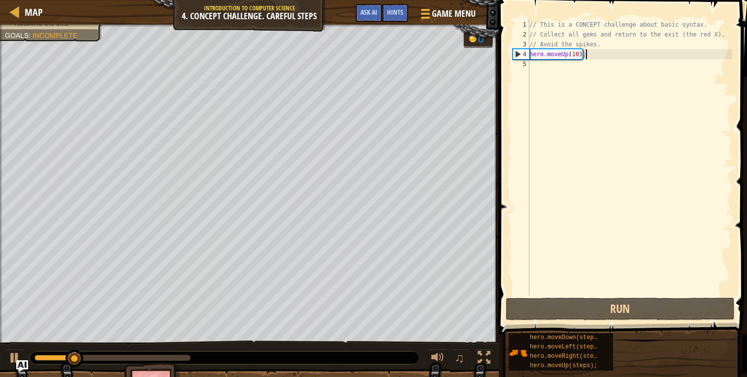
click at [577, 55] on div "// This is a CONCEPT challenge about basic syntax. // Collect all gems and retu…" at bounding box center [630, 168] width 205 height 296
type textarea "hero.moveUp(1);"
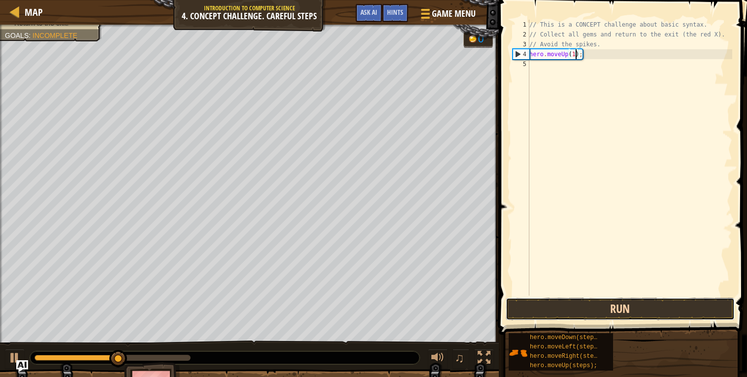
click at [619, 312] on button "Run" at bounding box center [621, 309] width 230 height 23
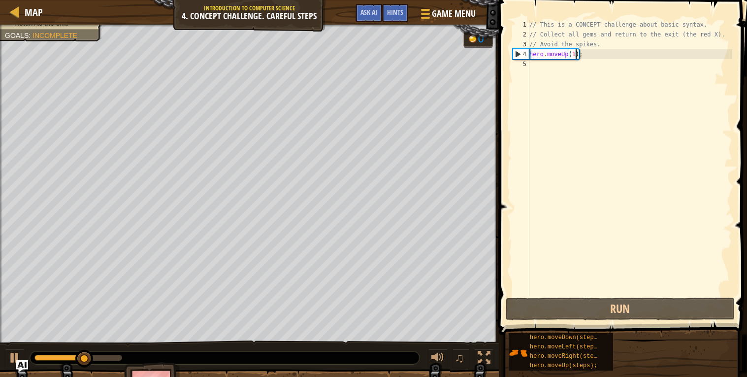
click at [559, 73] on div "// This is a CONCEPT challenge about basic syntax. // Collect all gems and retu…" at bounding box center [630, 168] width 205 height 296
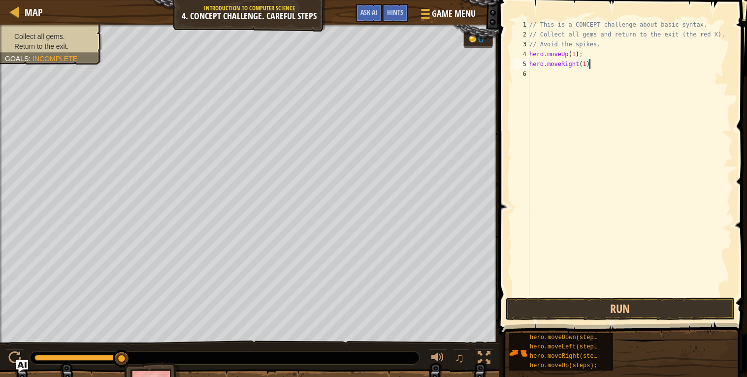
scroll to position [4, 4]
type textarea "hero.moveRight(1);"
type textarea "hero.moveDown(2);"
click at [563, 314] on button "Run" at bounding box center [621, 309] width 230 height 23
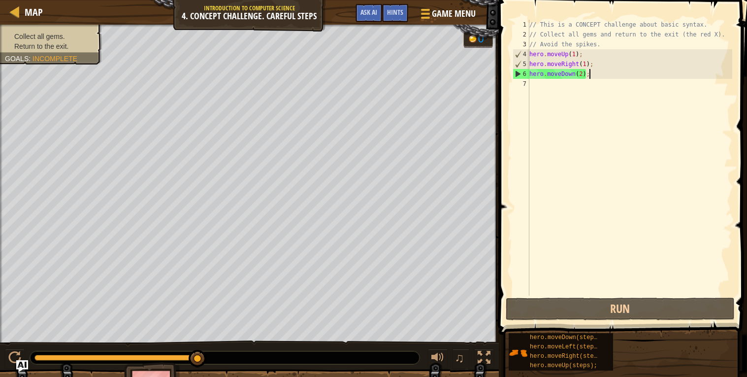
click at [543, 93] on div "// This is a CONCEPT challenge about basic syntax. // Collect all gems and retu…" at bounding box center [630, 168] width 205 height 296
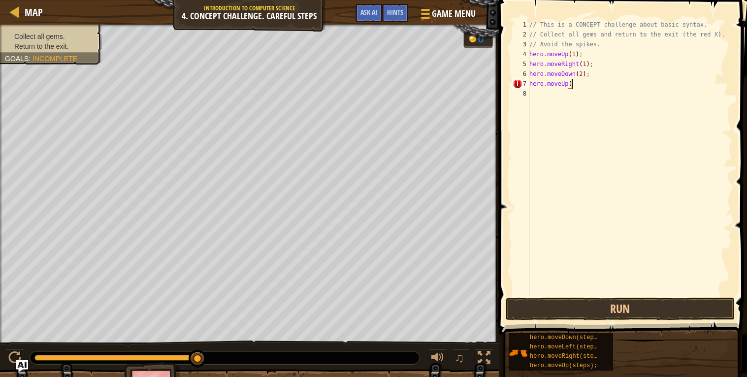
scroll to position [4, 3]
type textarea "hero.moveUp(1);"
type textarea "hero.moveRight(1);"
click at [544, 106] on div "// This is a CONCEPT challenge about basic syntax. // Collect all gems and retu…" at bounding box center [630, 168] width 205 height 296
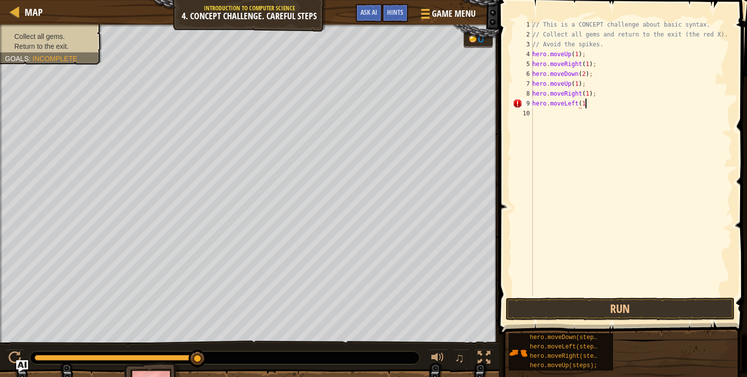
scroll to position [4, 3]
type textarea "hero.moveLeft(1);"
click at [536, 115] on div "// This is a CONCEPT challenge about basic syntax. // Collect all gems and retu…" at bounding box center [632, 168] width 202 height 296
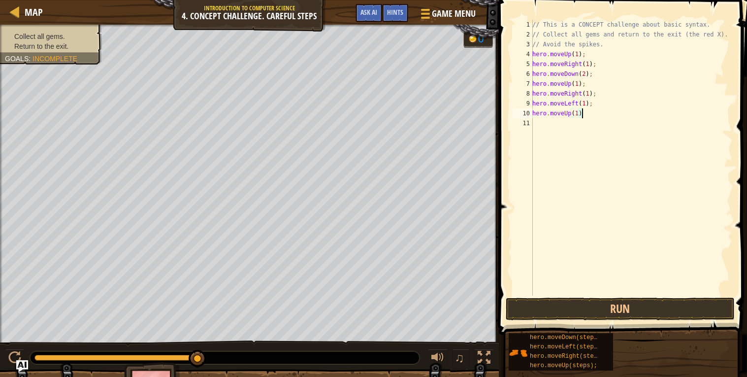
type textarea "hero.moveUp(1);"
type textarea "hero.moveLeft(1);"
click at [534, 133] on div "// This is a CONCEPT challenge about basic syntax. // Collect all gems and retu…" at bounding box center [632, 168] width 202 height 296
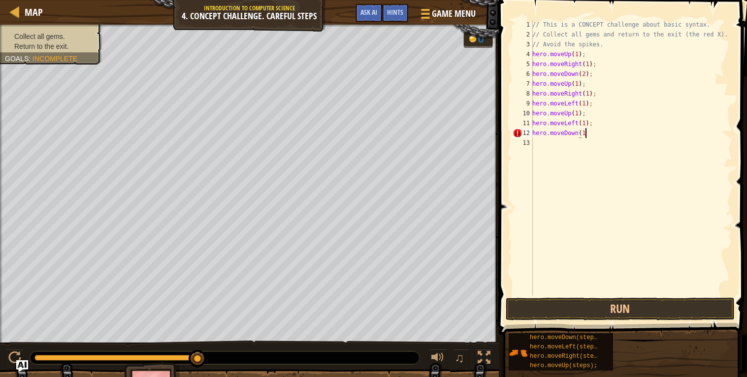
scroll to position [4, 3]
type textarea "hero.moveDown(1);"
click at [539, 142] on div "// This is a CONCEPT challenge about basic syntax. // Collect all gems and retu…" at bounding box center [632, 168] width 202 height 296
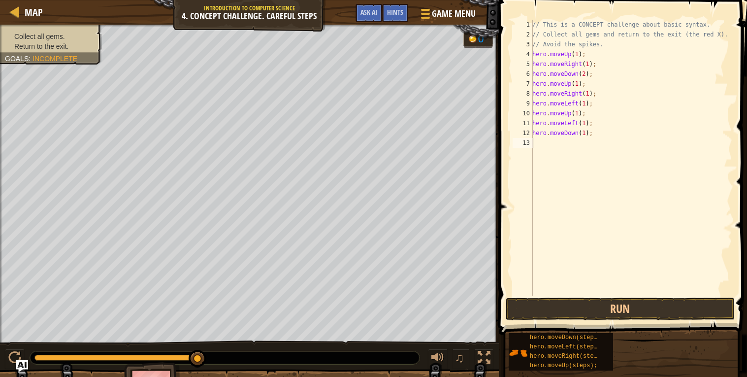
type textarea "H"
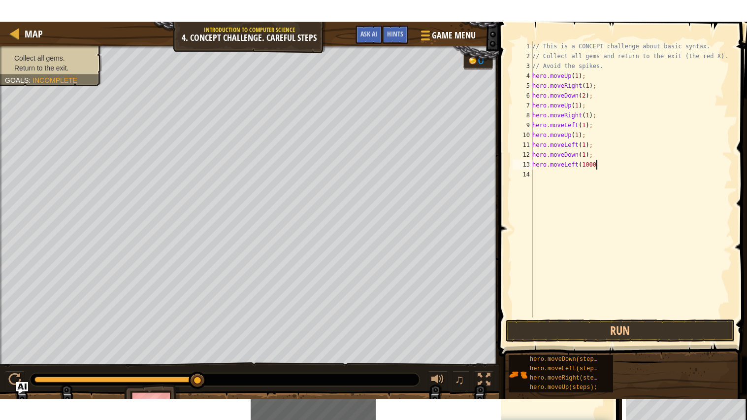
scroll to position [4, 4]
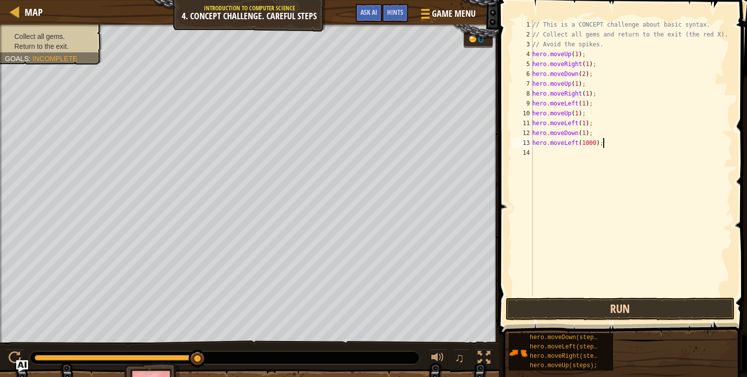
type textarea "hero.moveLeft(1000);"
click at [593, 308] on button "Run" at bounding box center [621, 309] width 230 height 23
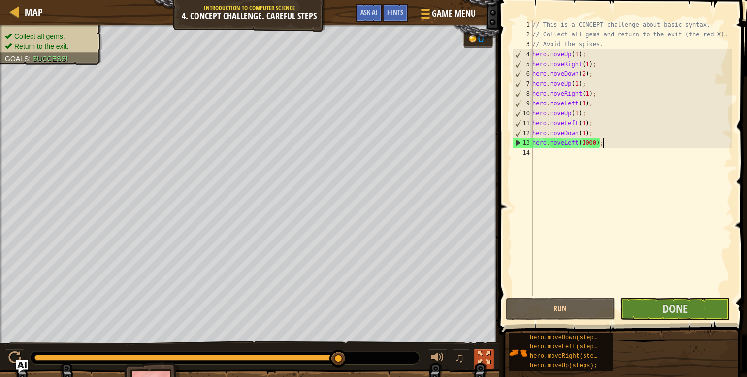
click at [482, 354] on div at bounding box center [484, 357] width 13 height 13
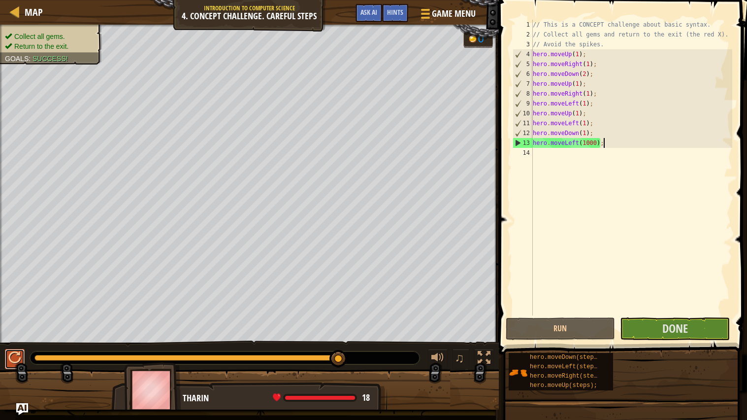
click at [12, 351] on div at bounding box center [14, 357] width 13 height 13
click at [703, 325] on button "Done" at bounding box center [675, 328] width 110 height 23
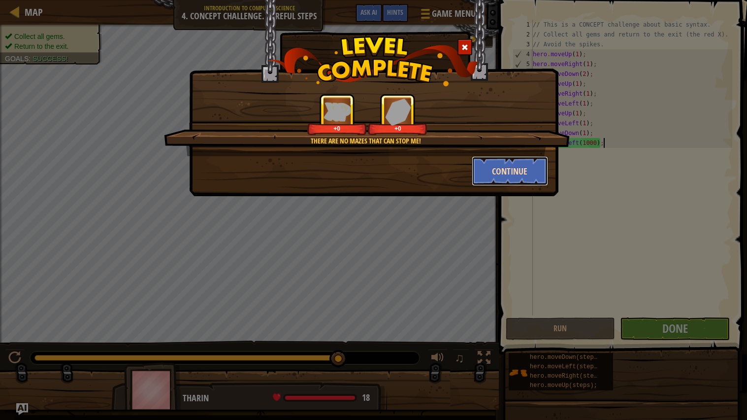
click at [520, 183] on button "Continue" at bounding box center [510, 171] width 76 height 30
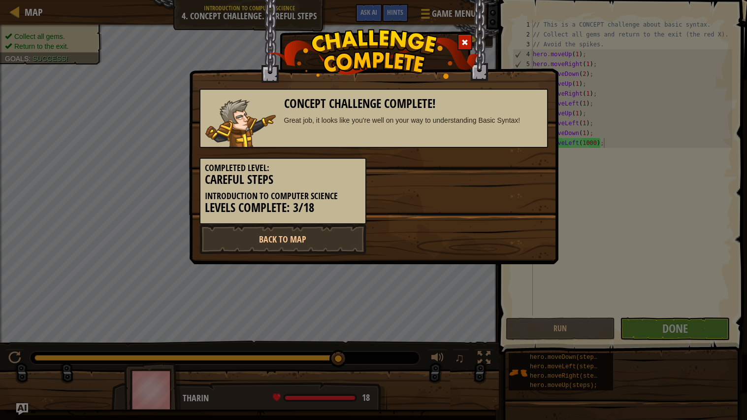
click at [513, 178] on div "Completed Level: Careful Steps Introduction to Computer Science Levels Complete…" at bounding box center [374, 186] width 364 height 76
click at [328, 238] on link "Back to Map" at bounding box center [283, 239] width 167 height 30
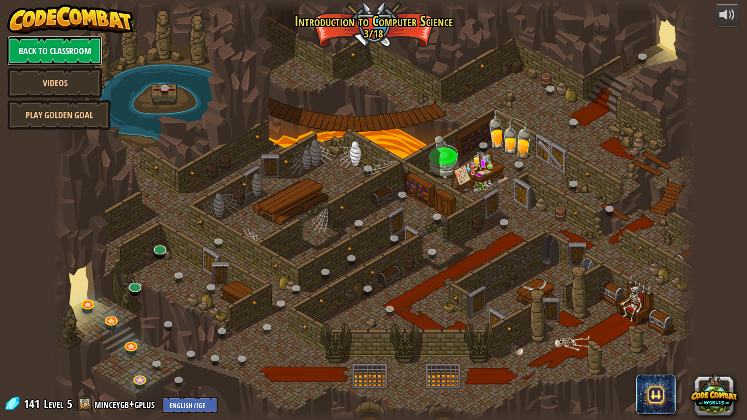
click at [80, 54] on link "Back to Classroom" at bounding box center [54, 51] width 95 height 30
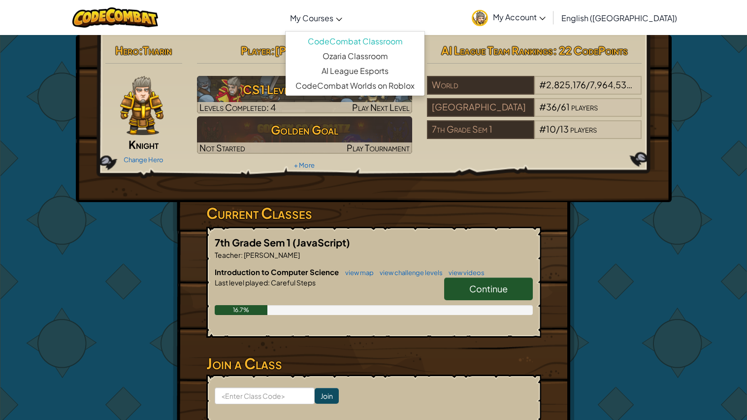
click at [347, 8] on link "My Courses" at bounding box center [316, 17] width 62 height 27
click at [271, 44] on span "Player" at bounding box center [256, 50] width 30 height 14
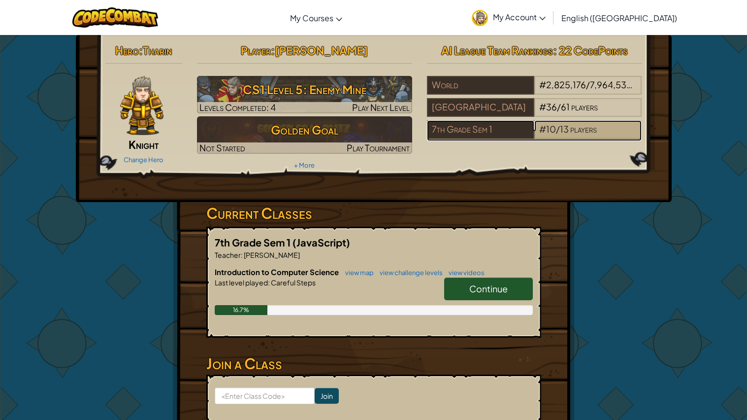
click at [552, 132] on span "10" at bounding box center [551, 128] width 10 height 11
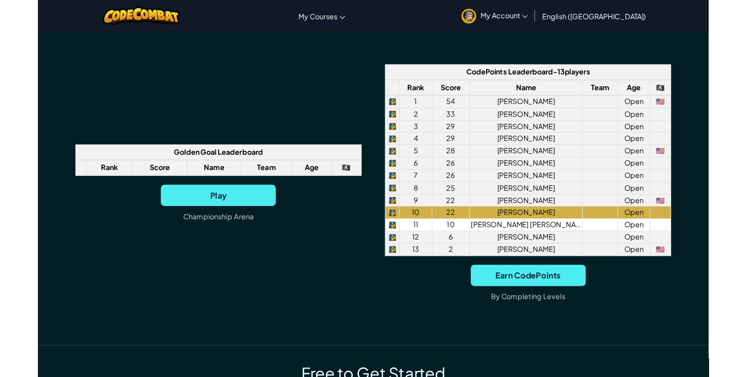
scroll to position [713, 0]
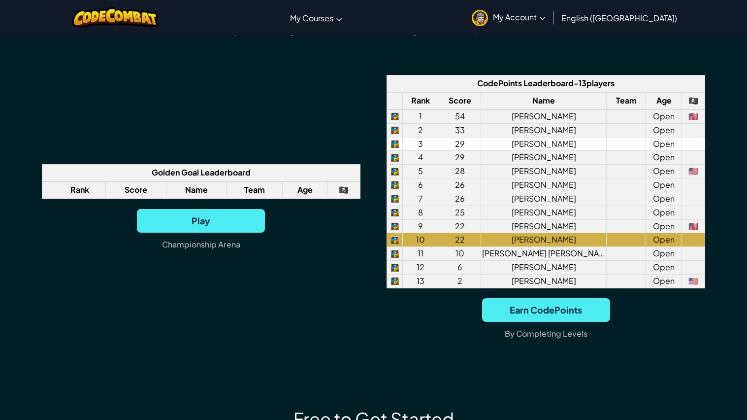
click at [496, 140] on td "[PERSON_NAME]" at bounding box center [544, 144] width 126 height 14
click at [545, 142] on td "[PERSON_NAME]" at bounding box center [544, 144] width 126 height 14
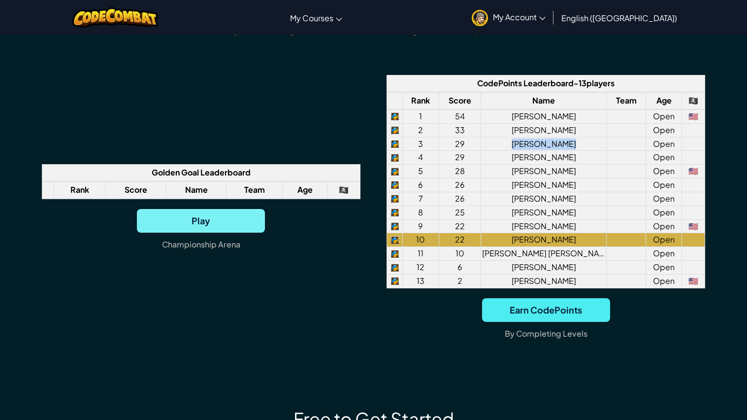
click at [204, 222] on span "Play" at bounding box center [201, 221] width 128 height 24
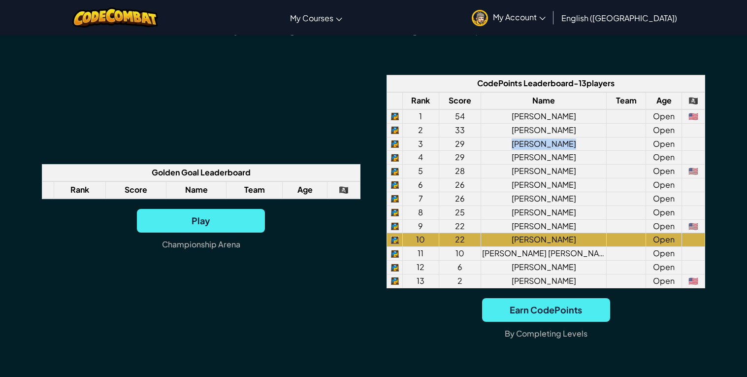
click at [340, 300] on div "Golden Goal Leaderboard Rank Score Name Team Age 🏴‍☠️ Play Championship Arena C…" at bounding box center [374, 211] width 664 height 273
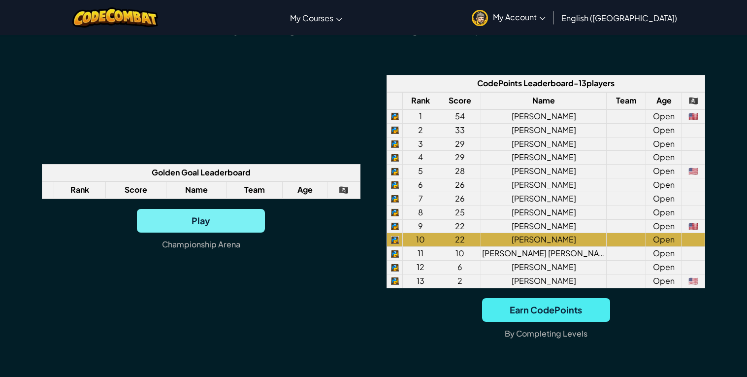
click at [235, 218] on span "Play" at bounding box center [201, 221] width 128 height 24
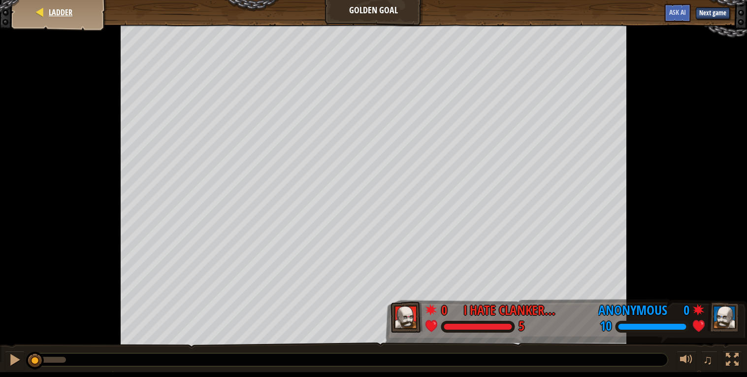
click at [35, 18] on div "Ladder" at bounding box center [59, 12] width 79 height 25
